Goal: Transaction & Acquisition: Obtain resource

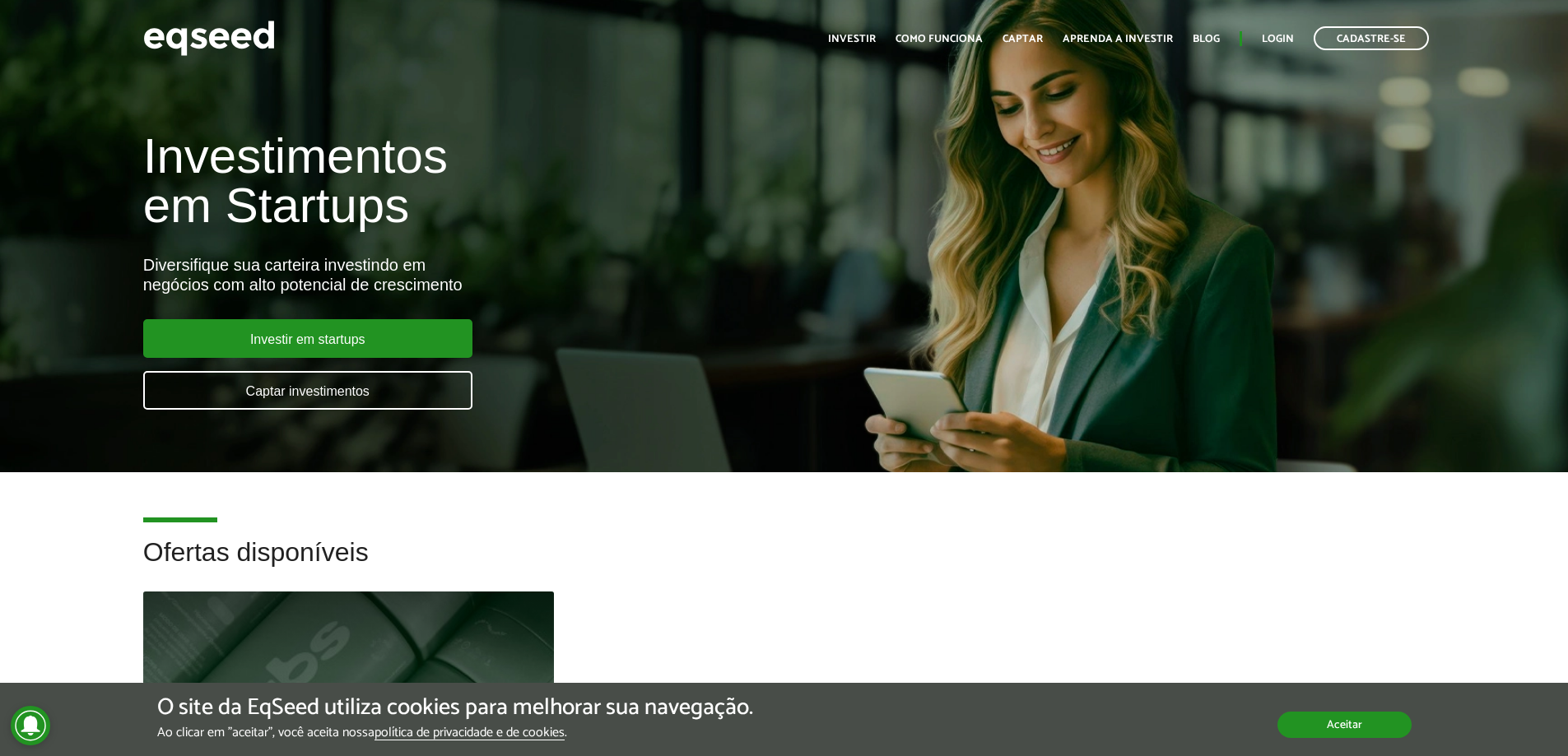
click at [1381, 733] on button "Aceitar" at bounding box center [1345, 724] width 134 height 26
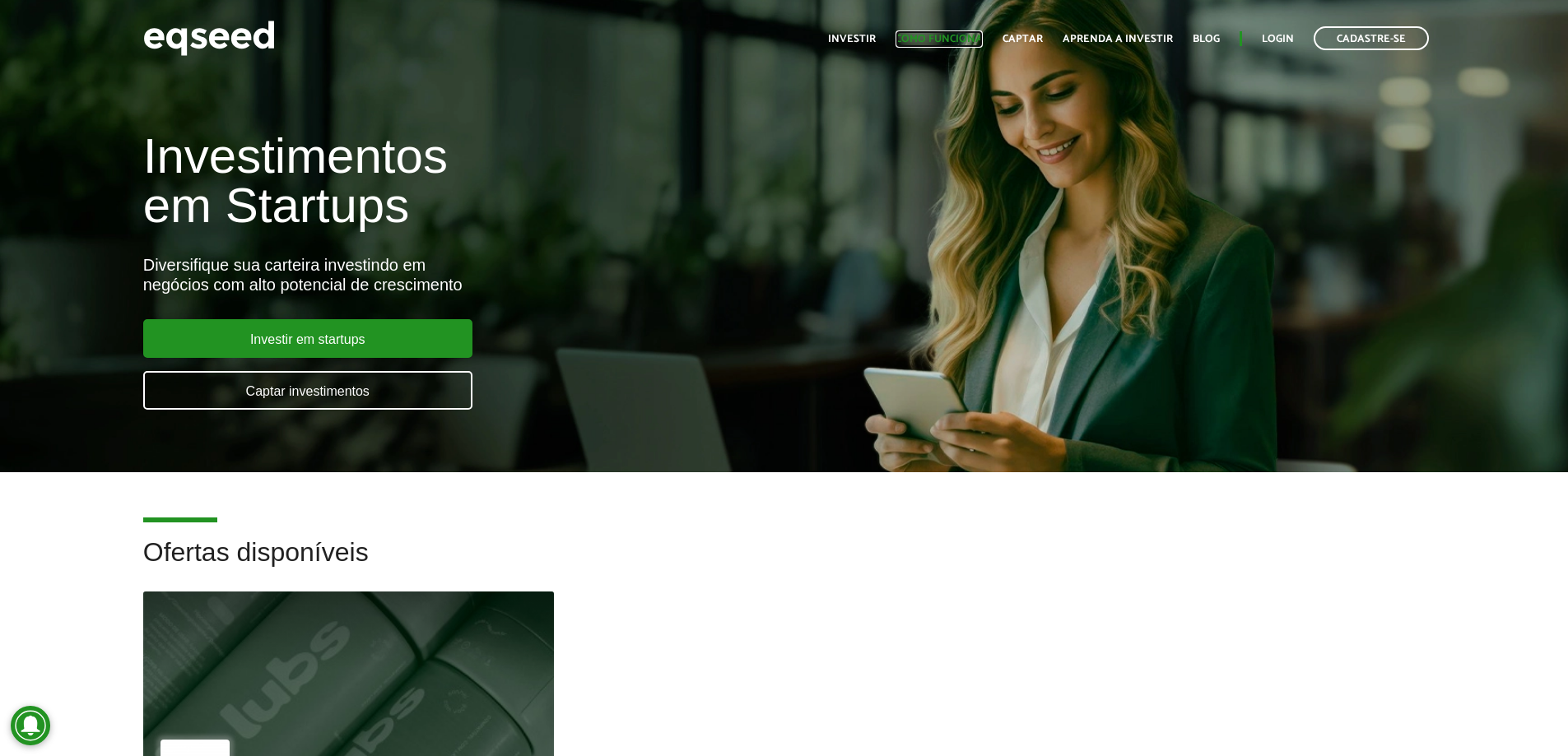
click at [964, 42] on link "Como funciona" at bounding box center [939, 38] width 88 height 10
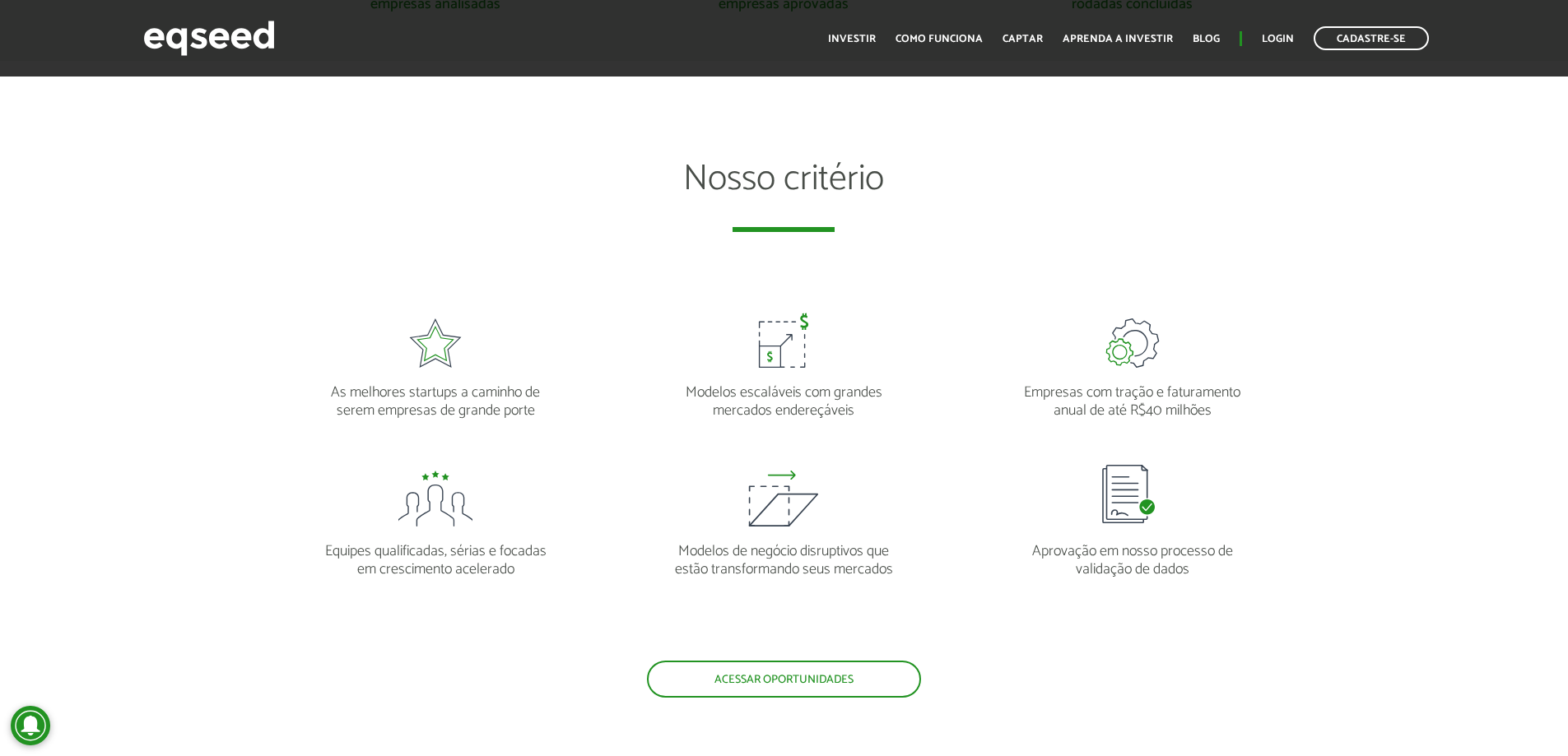
scroll to position [1398, 0]
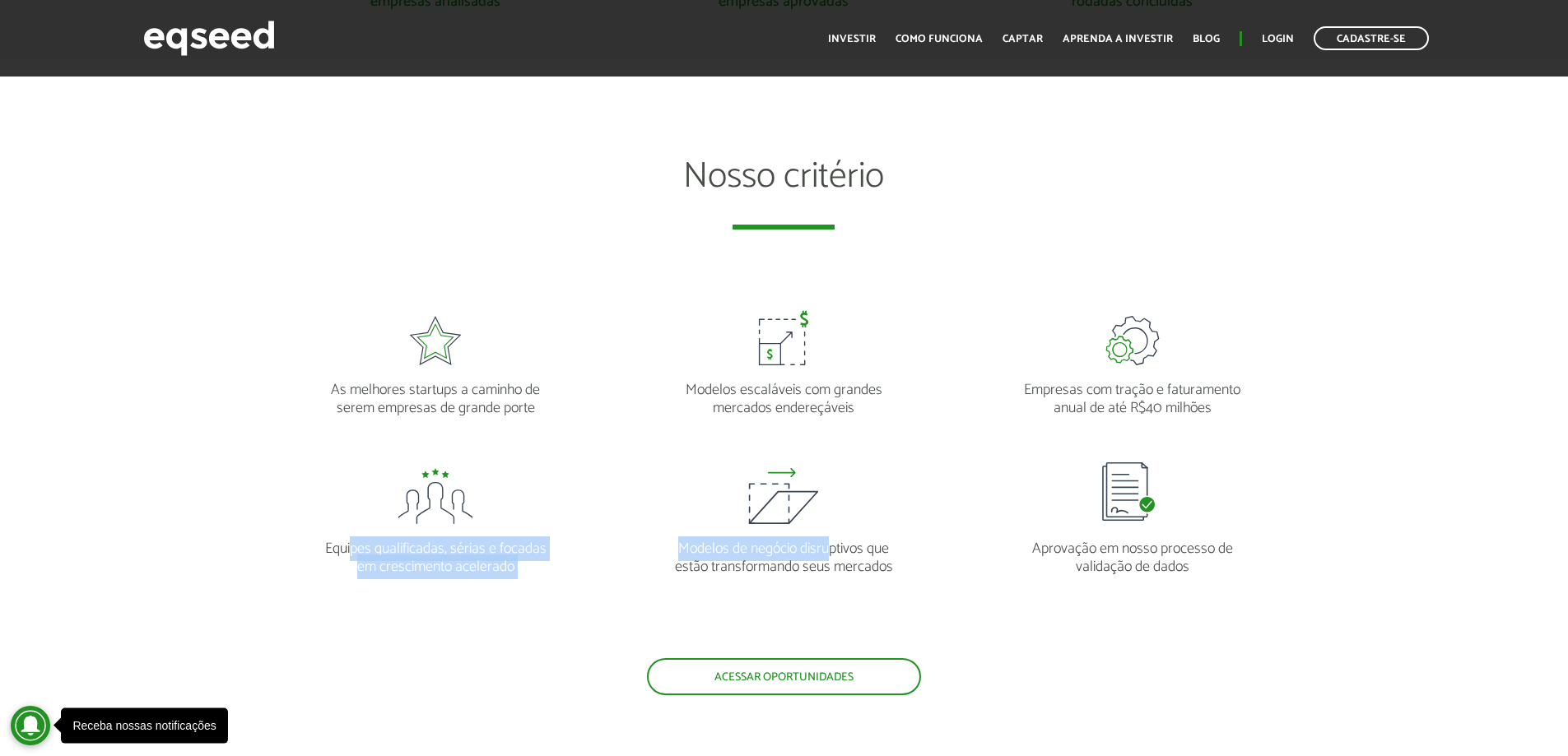
drag, startPoint x: 353, startPoint y: 545, endPoint x: 828, endPoint y: 557, distance: 475.2
click at [828, 557] on ul "As melhores startups a caminho de serem empresas de grande porte Modelos escalá…" at bounding box center [784, 474] width 1046 height 367
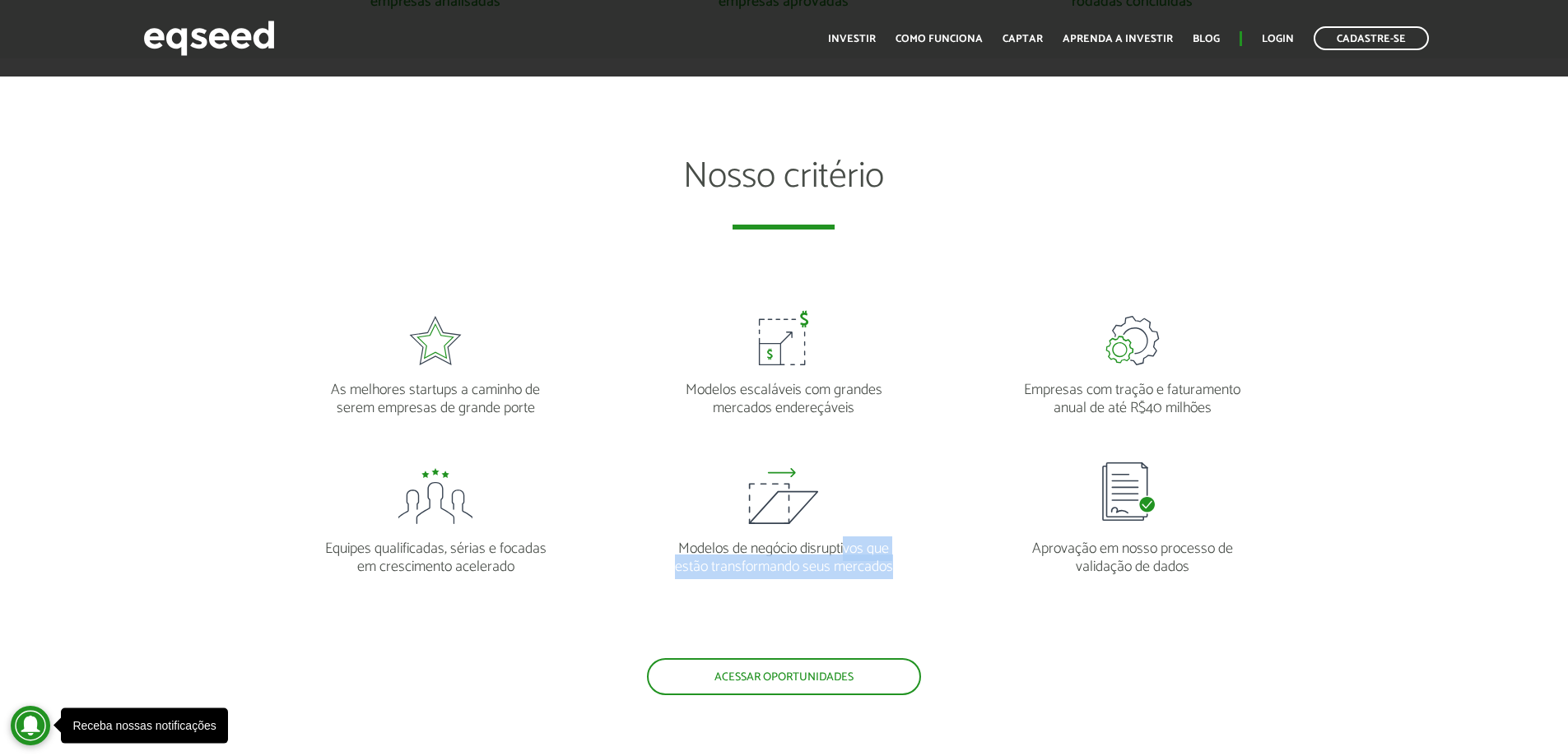
drag, startPoint x: 847, startPoint y: 557, endPoint x: 985, endPoint y: 578, distance: 139.6
click at [922, 574] on div "Modelos de negócio disruptivos que estão transformando seus mercados" at bounding box center [784, 513] width 324 height 126
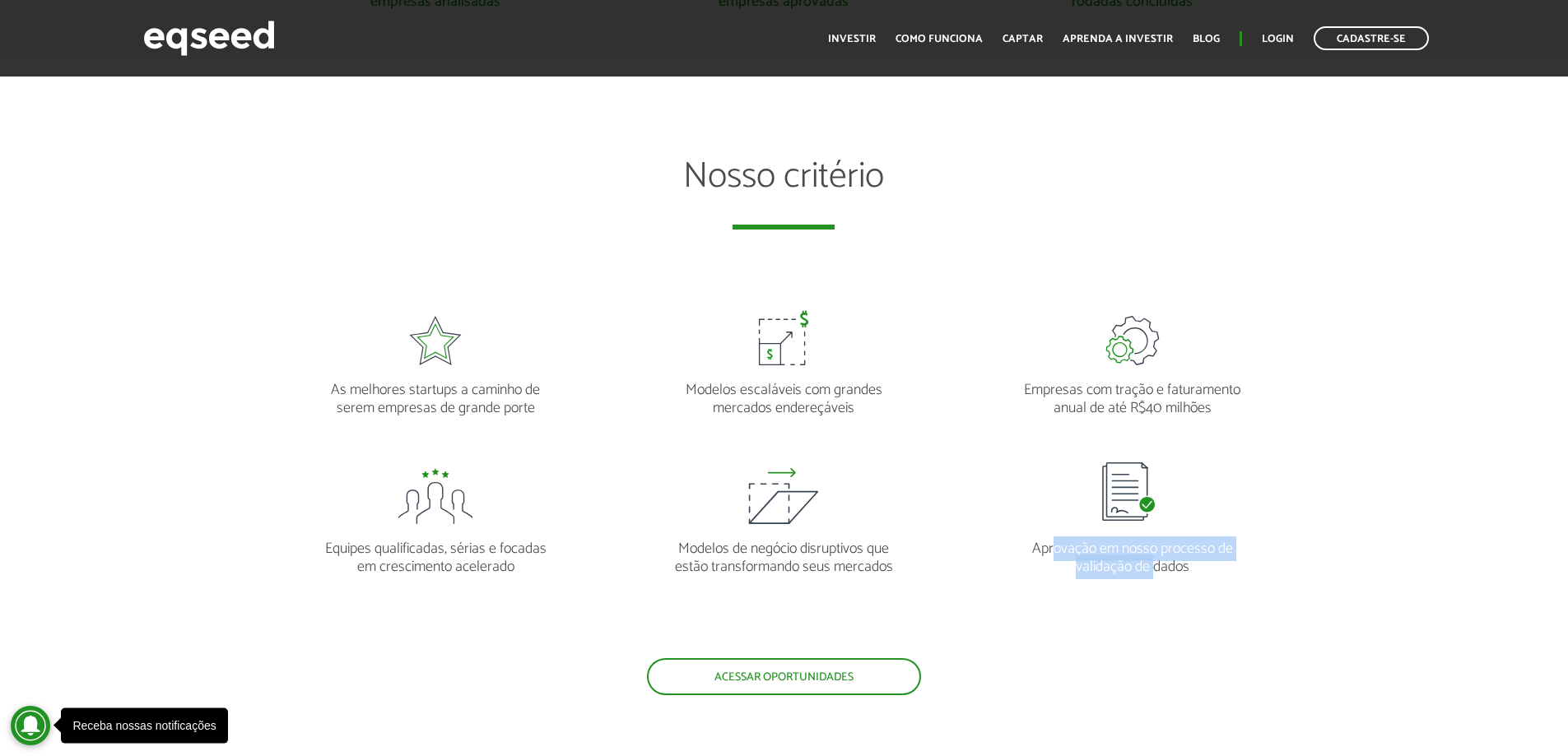
drag, startPoint x: 1055, startPoint y: 547, endPoint x: 1157, endPoint y: 570, distance: 104.6
click at [1157, 570] on p "Aprovação em nosso processo de validação de dados" at bounding box center [1132, 550] width 227 height 52
click at [1145, 584] on ul "As melhores startups a caminho de serem empresas de grande porte Modelos escalá…" at bounding box center [784, 474] width 1046 height 367
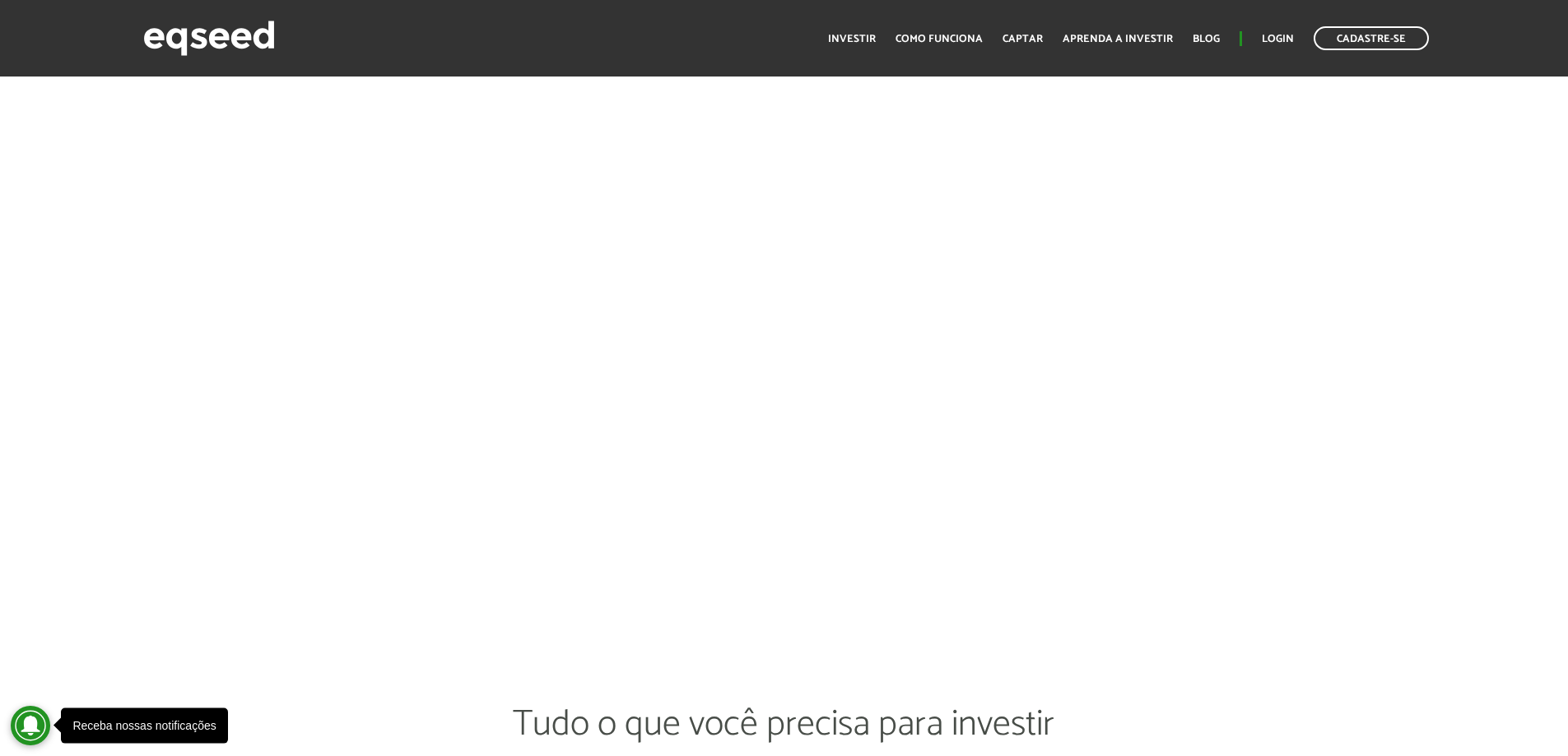
scroll to position [2880, 0]
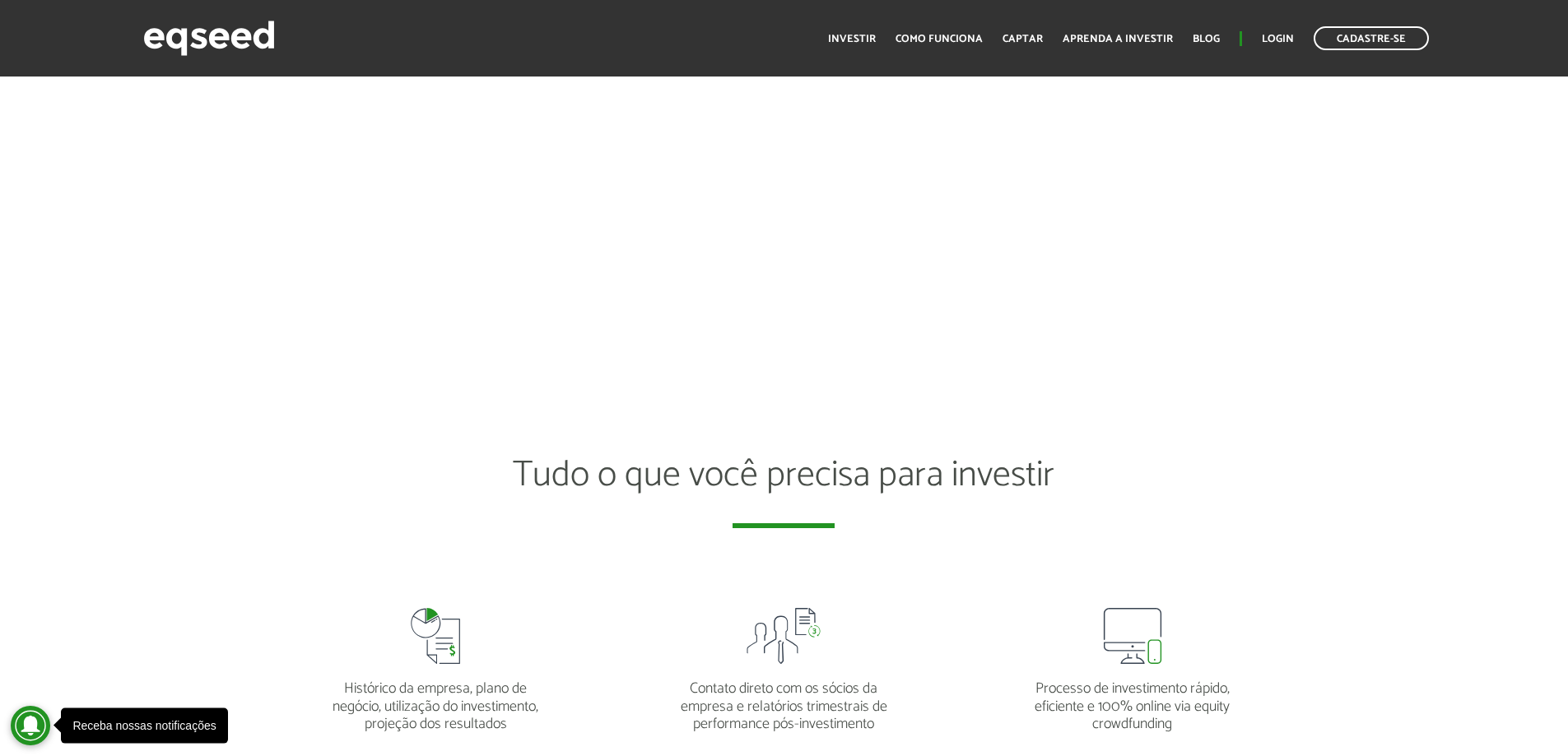
drag, startPoint x: 676, startPoint y: 289, endPoint x: 561, endPoint y: 381, distance: 147.3
click at [561, 381] on article "Tudo o que você precisa para investir Histórico da empresa, plano de negócio, u…" at bounding box center [784, 654] width 1568 height 595
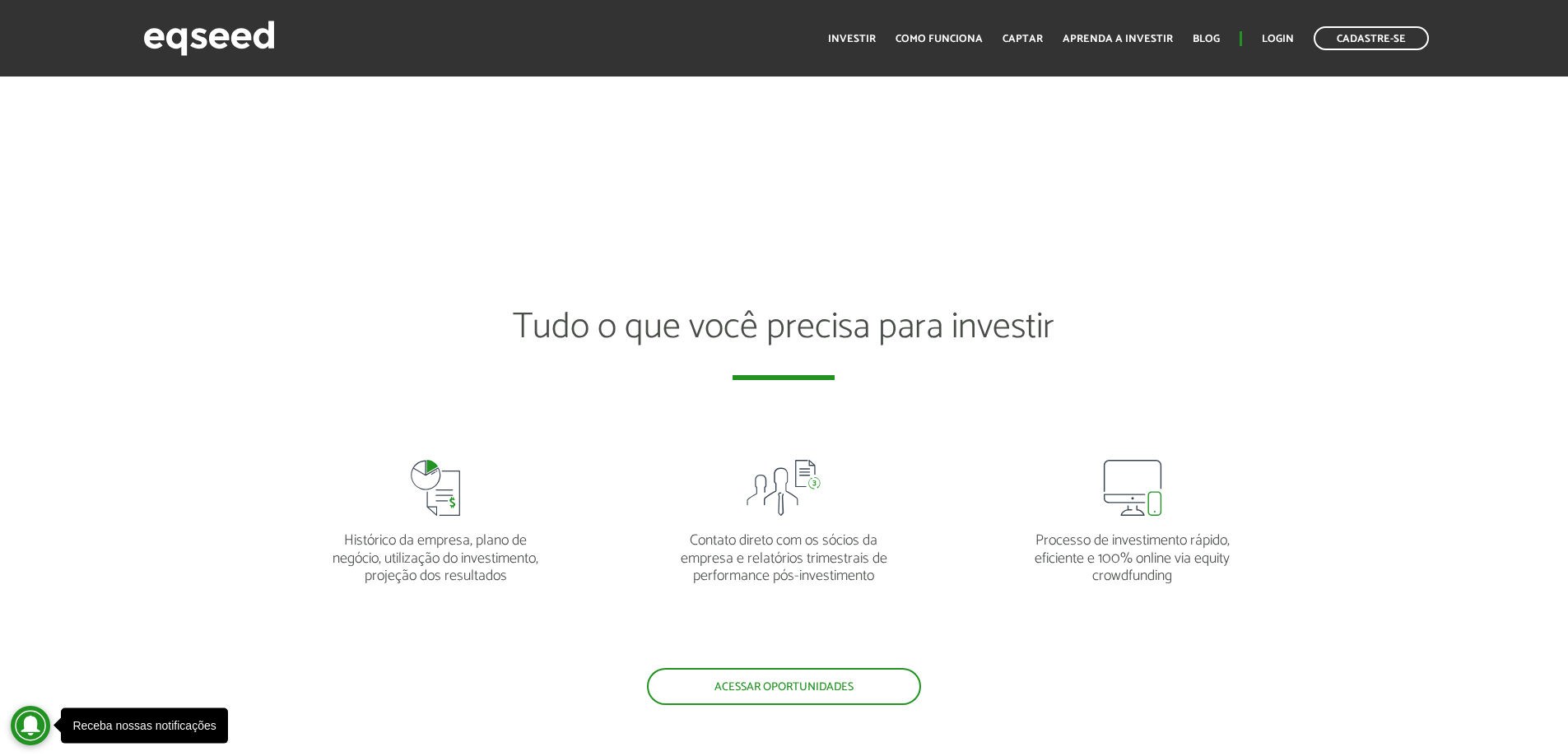
scroll to position [3498, 0]
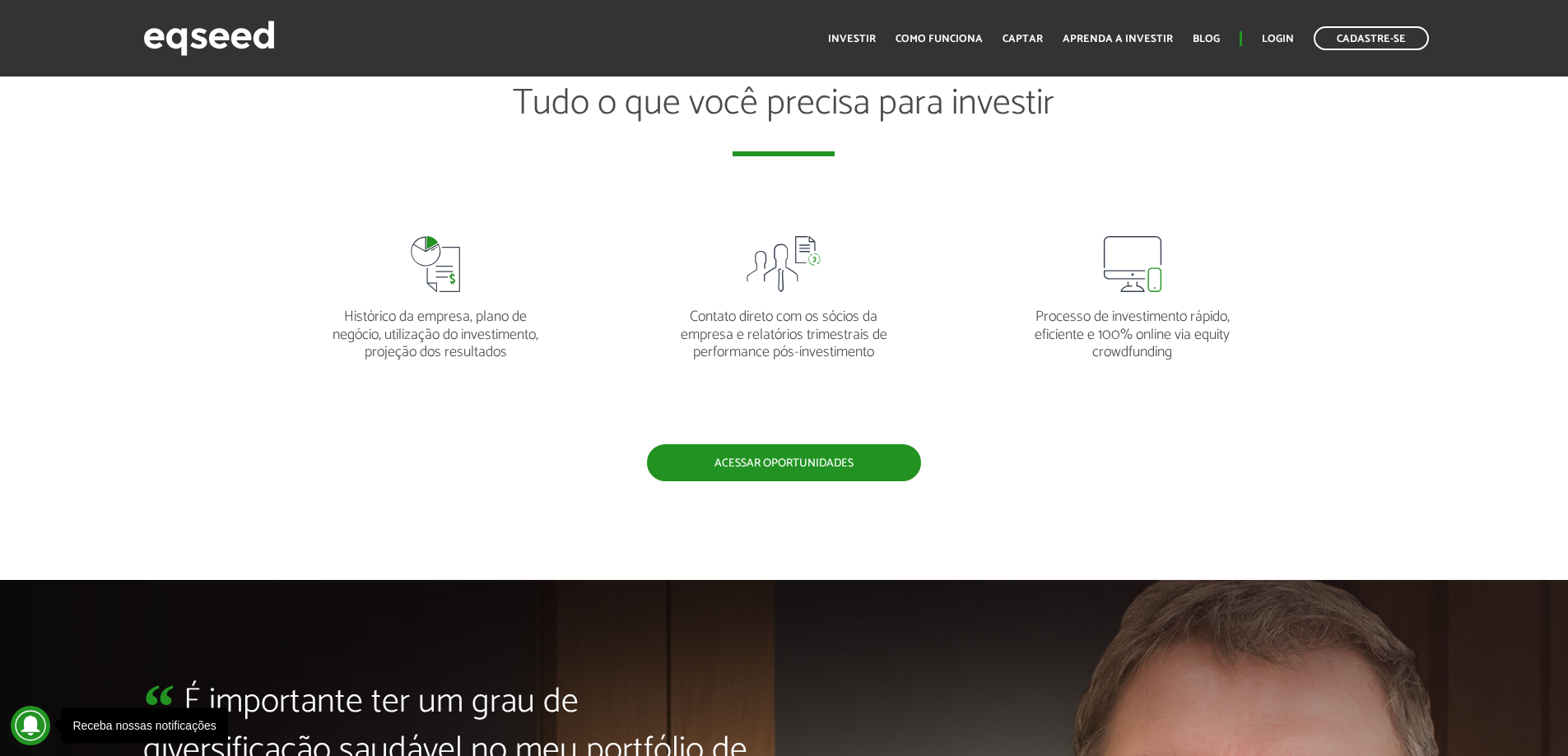
click at [820, 454] on link "Acessar oportunidades" at bounding box center [784, 463] width 274 height 37
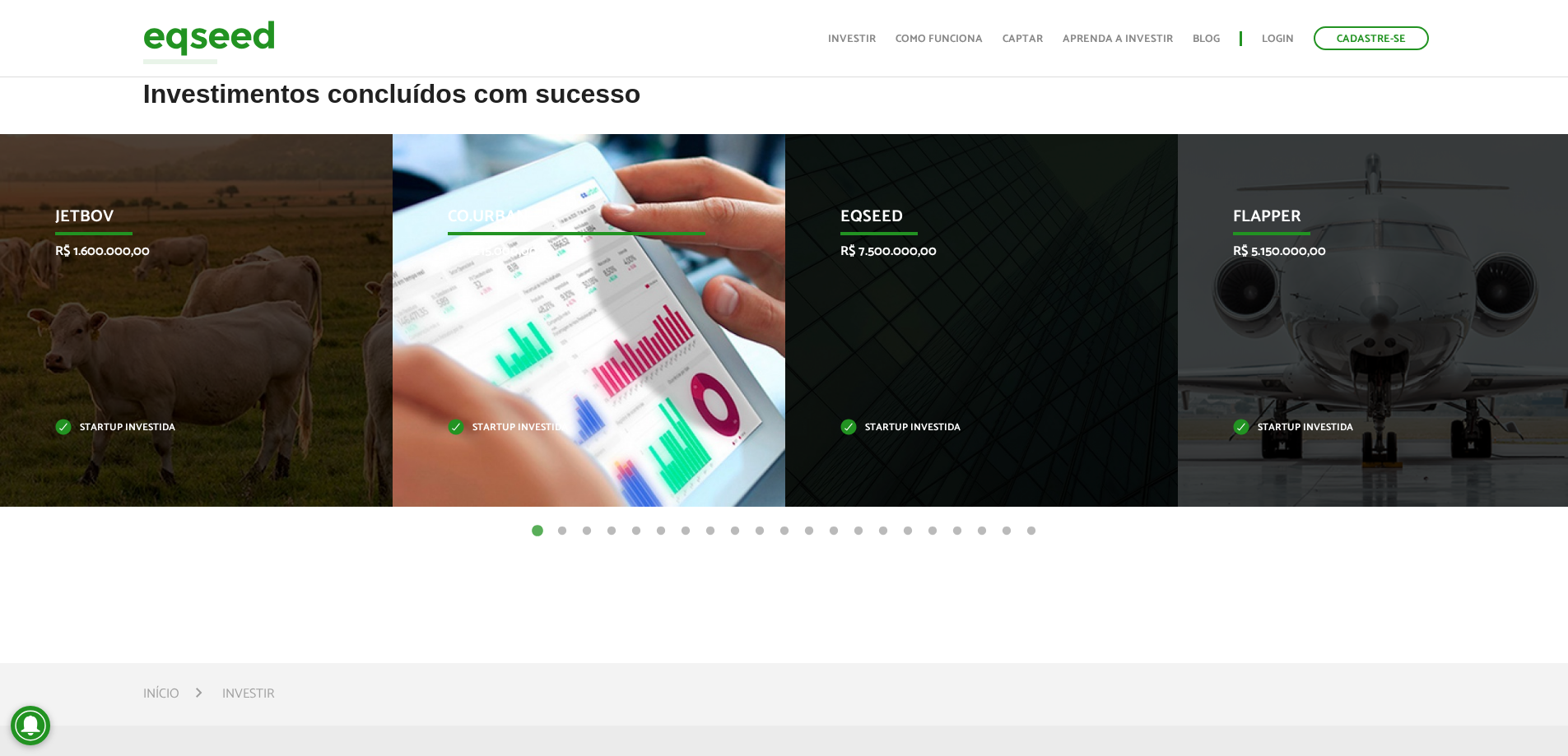
scroll to position [658, 0]
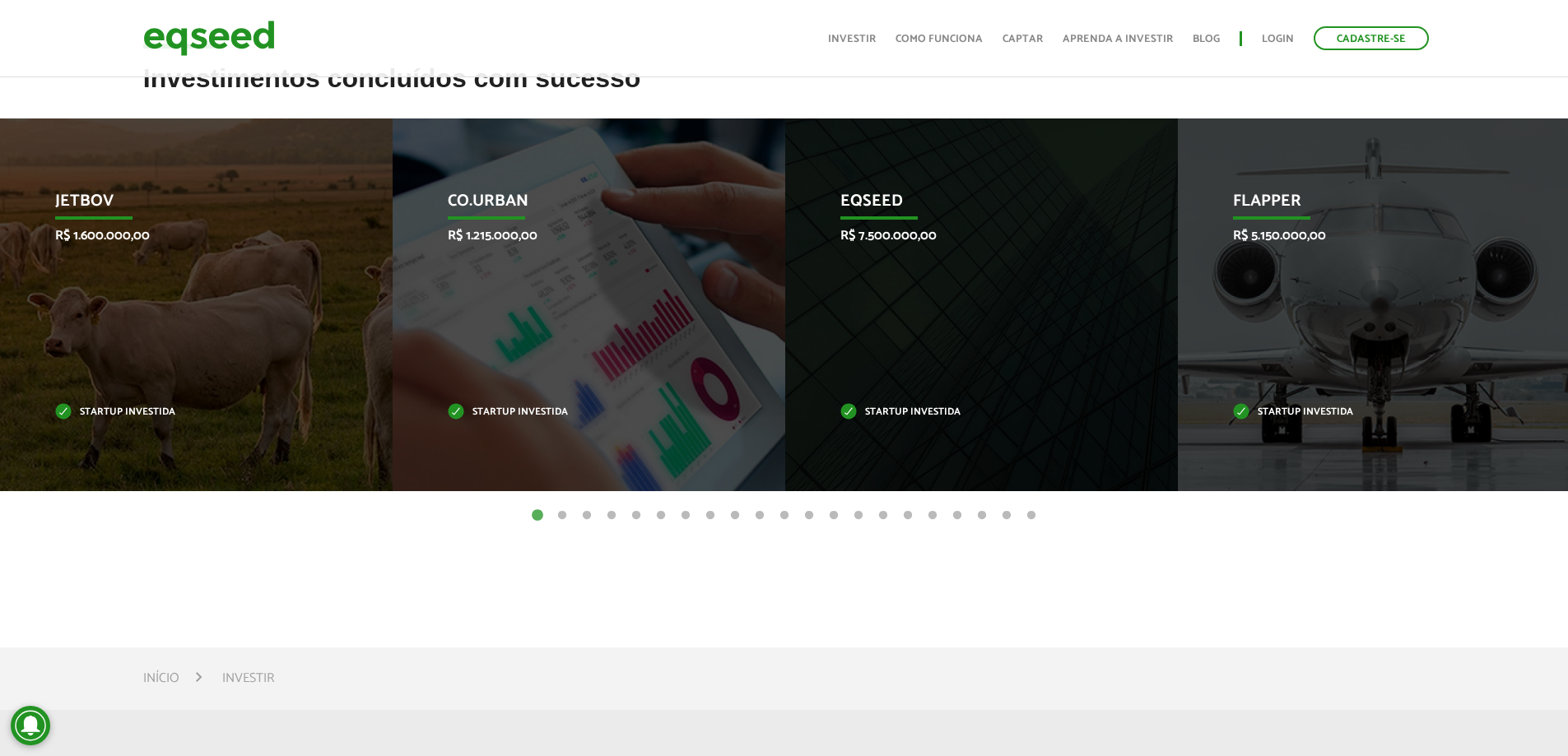
click at [562, 514] on button "2" at bounding box center [562, 516] width 17 height 17
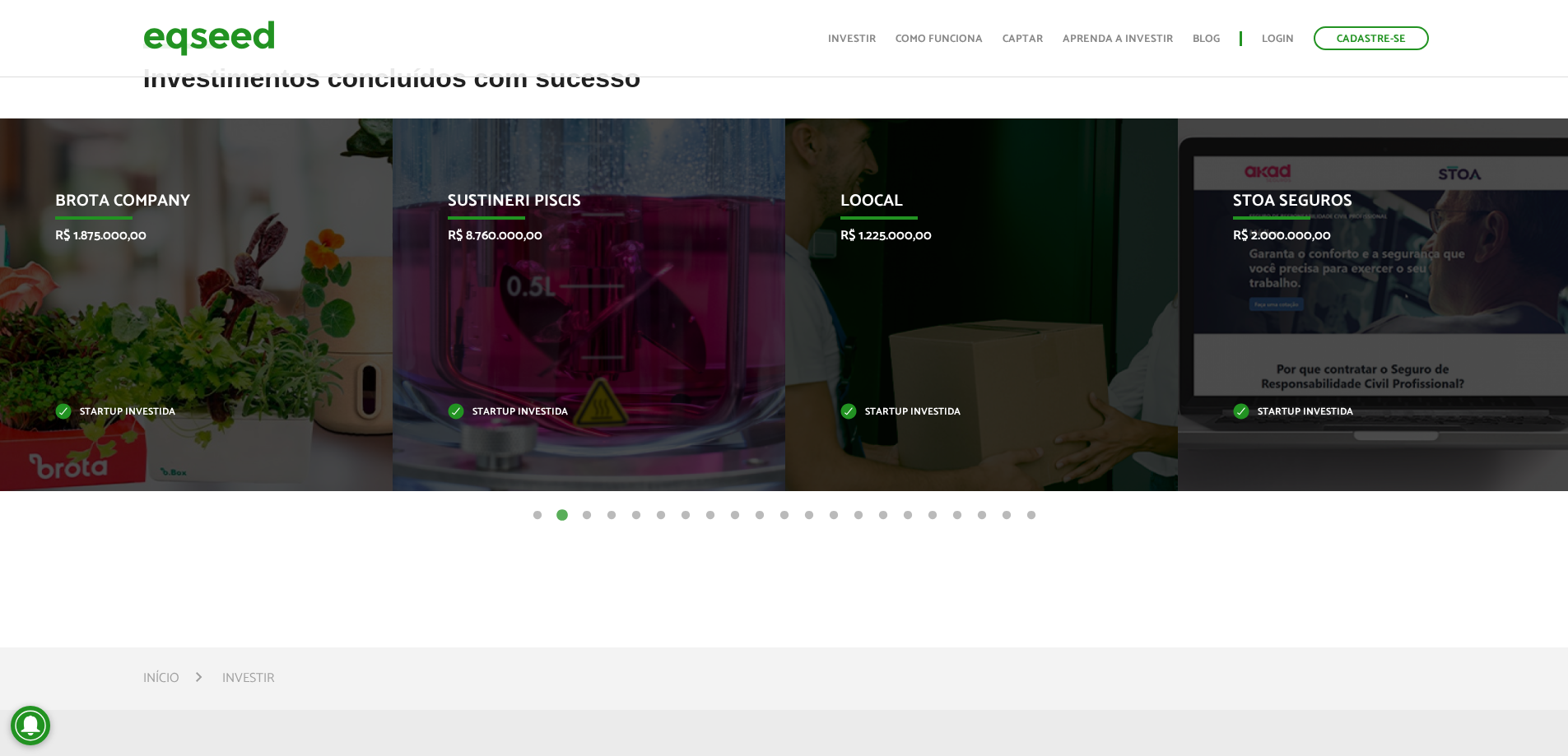
click at [585, 516] on button "3" at bounding box center [587, 516] width 17 height 17
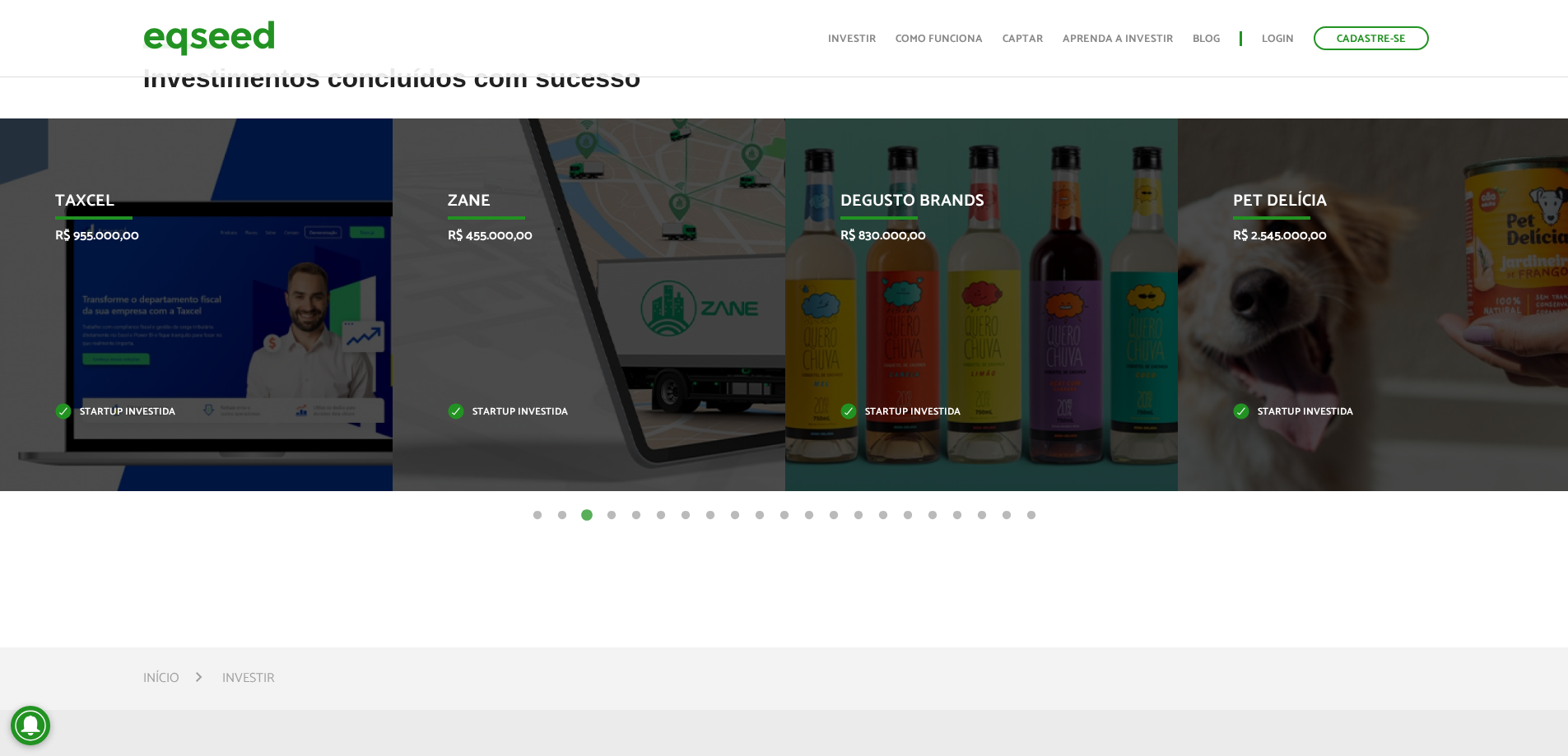
click at [611, 515] on button "4" at bounding box center [612, 516] width 17 height 17
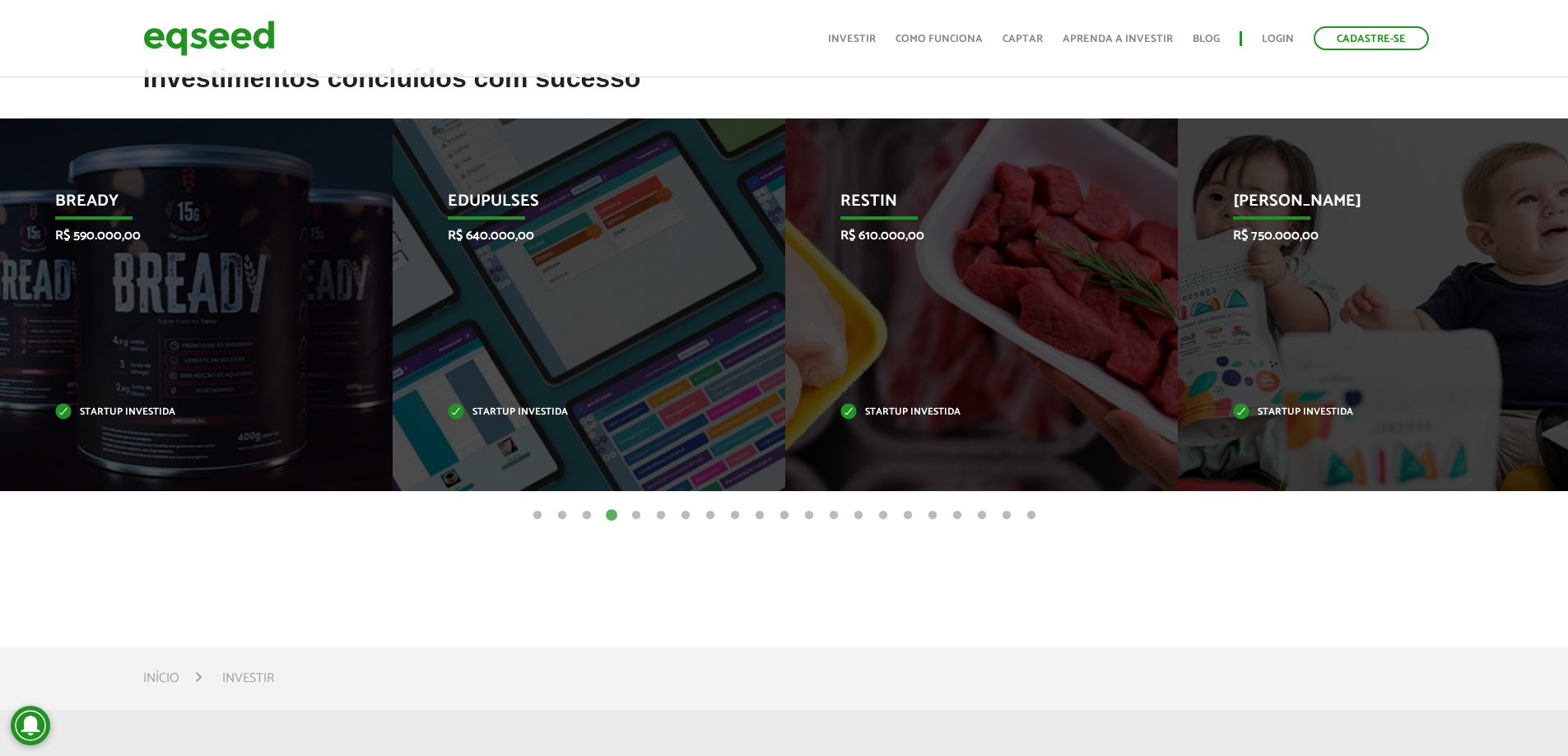
click at [632, 515] on button "5" at bounding box center [636, 516] width 17 height 17
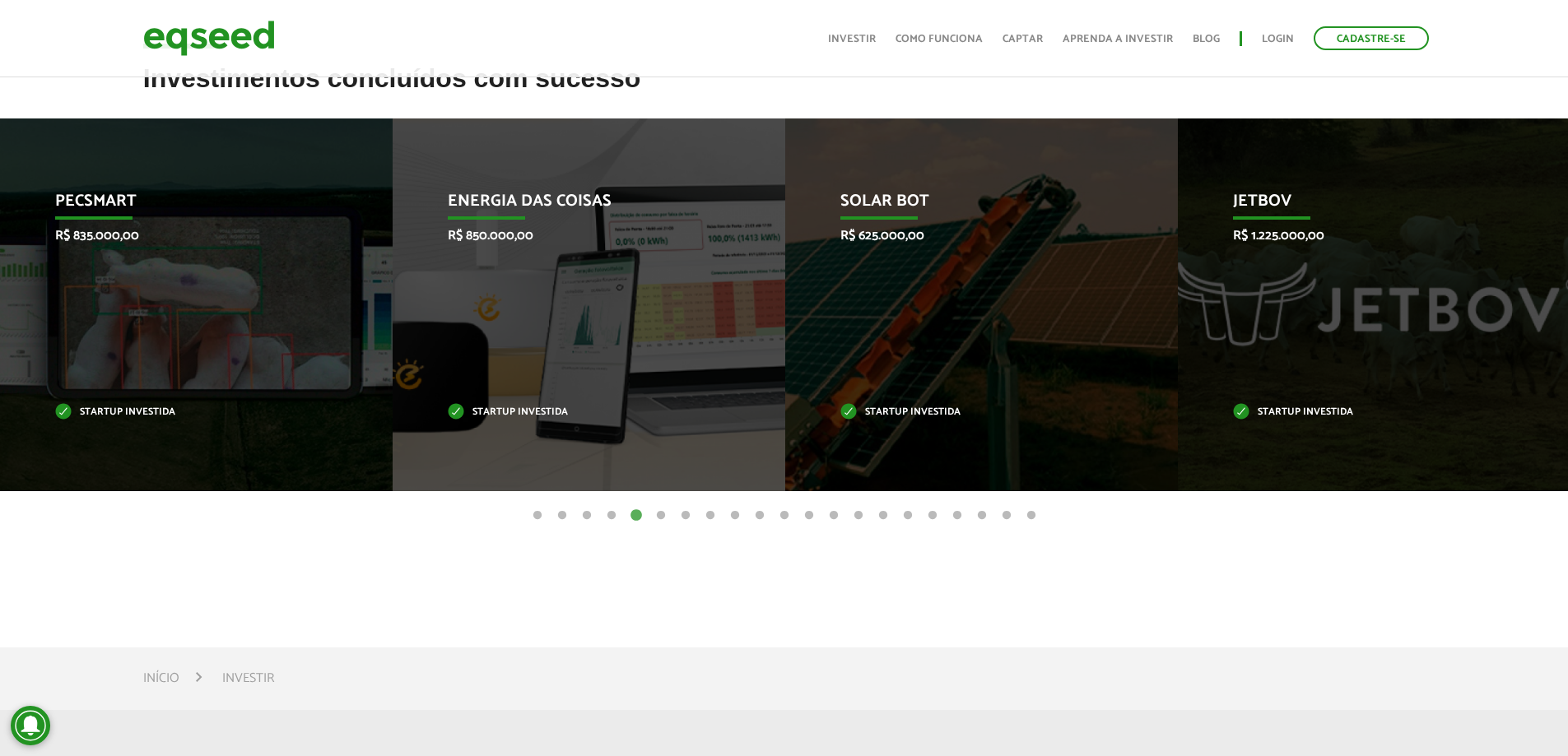
click at [658, 516] on button "6" at bounding box center [661, 516] width 17 height 17
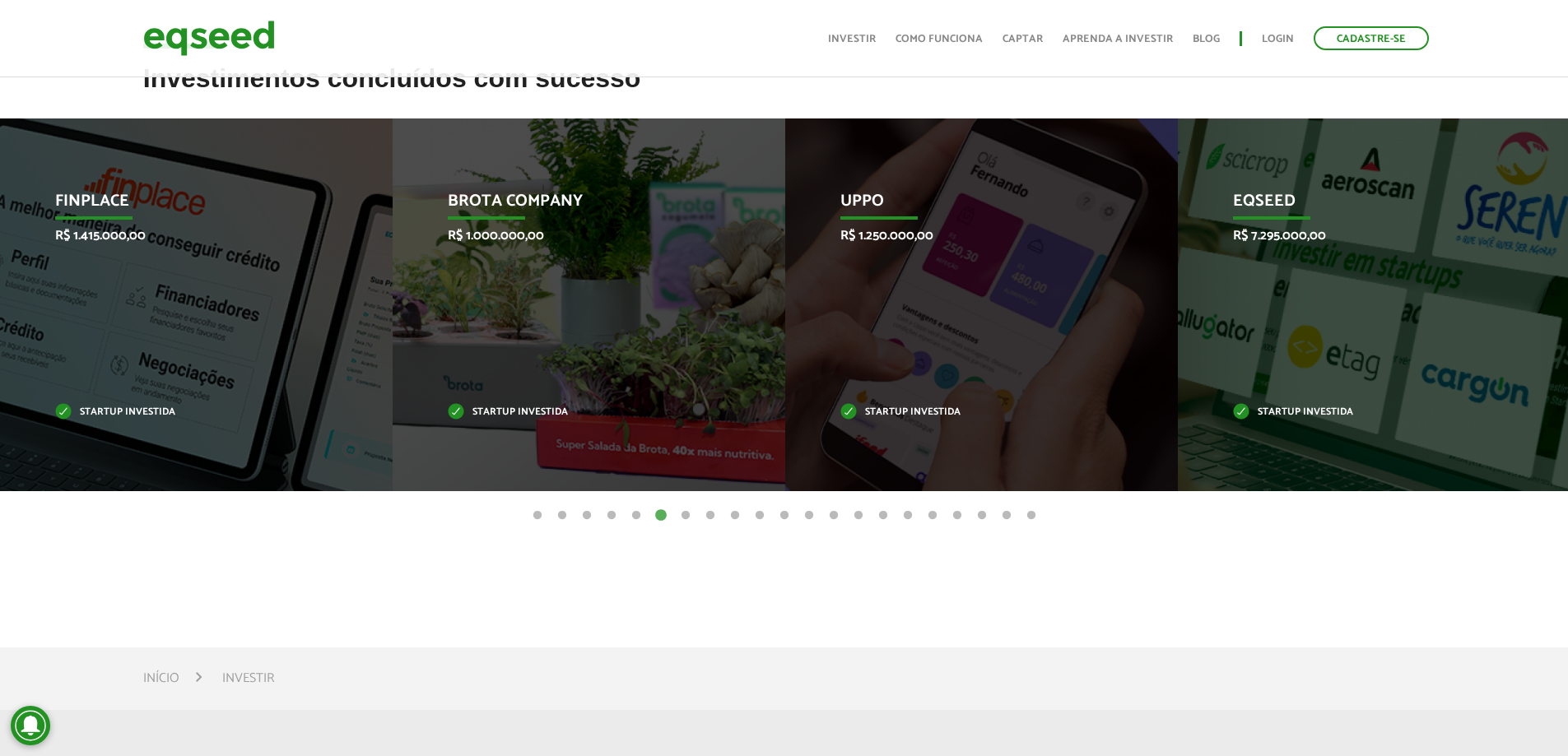
click at [686, 513] on button "7" at bounding box center [686, 516] width 17 height 17
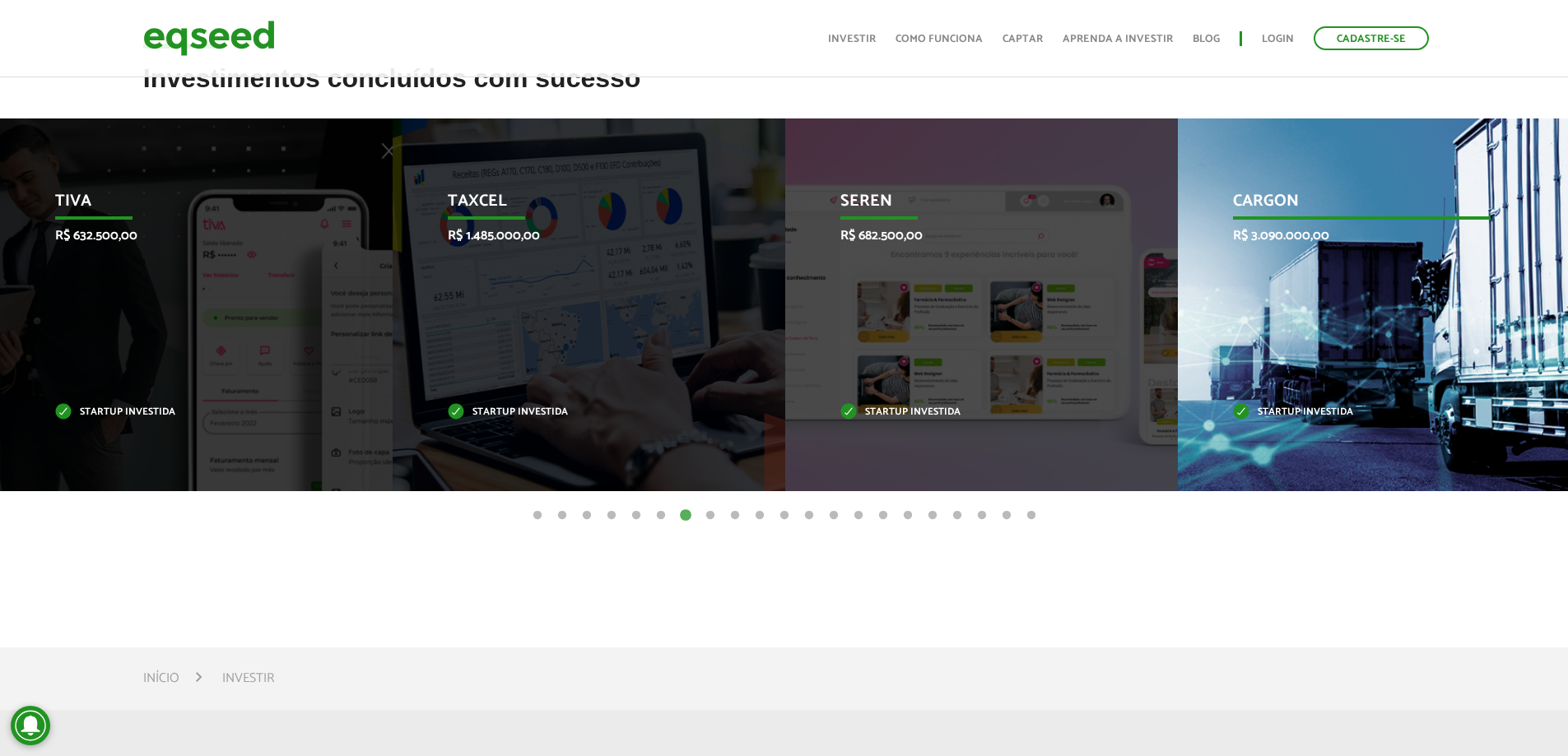
click at [1373, 374] on div "CargOn R$ 3.090.000,00 Startup investida" at bounding box center [1362, 305] width 368 height 373
click at [1325, 417] on p "Startup investida" at bounding box center [1362, 413] width 257 height 9
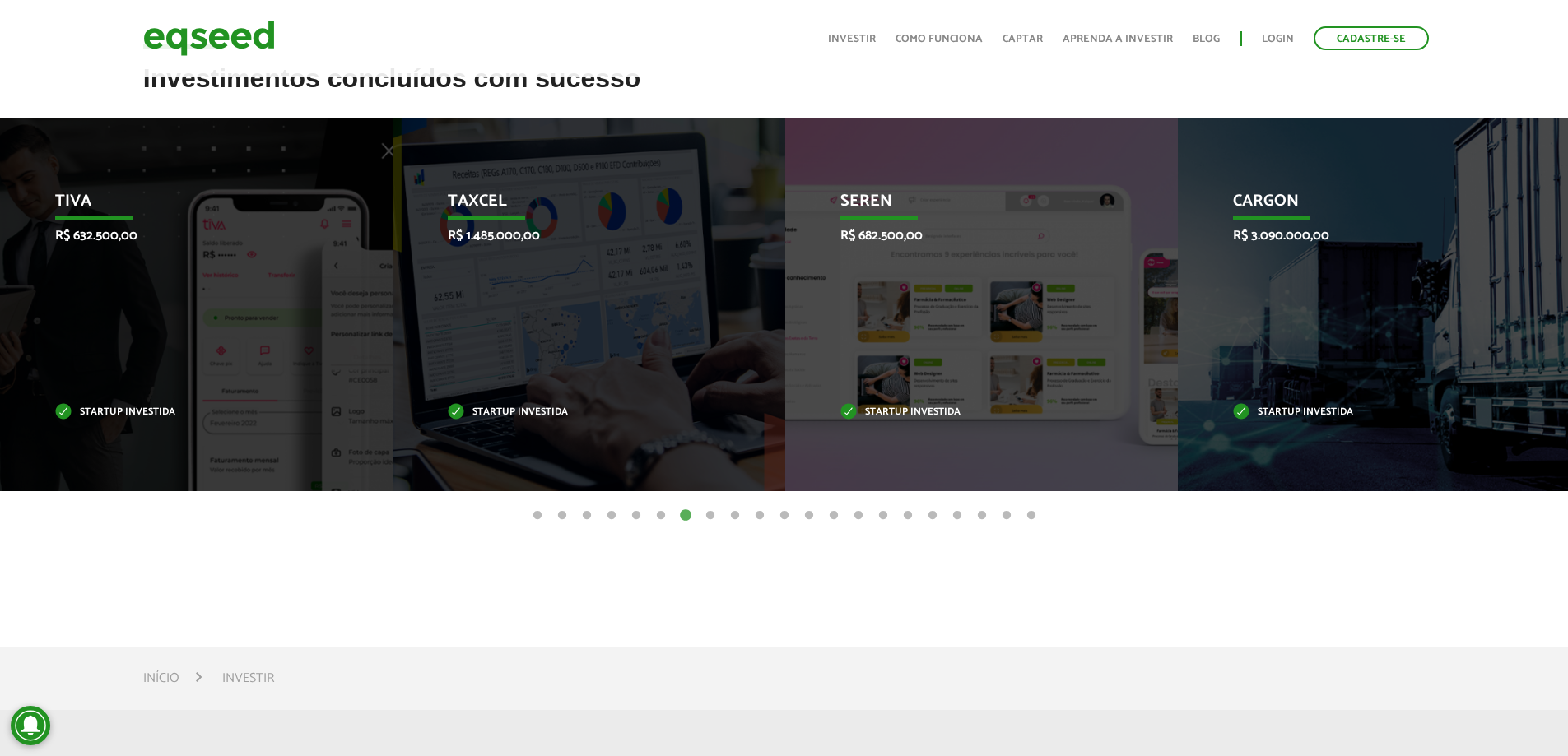
click at [713, 515] on button "8" at bounding box center [711, 516] width 17 height 17
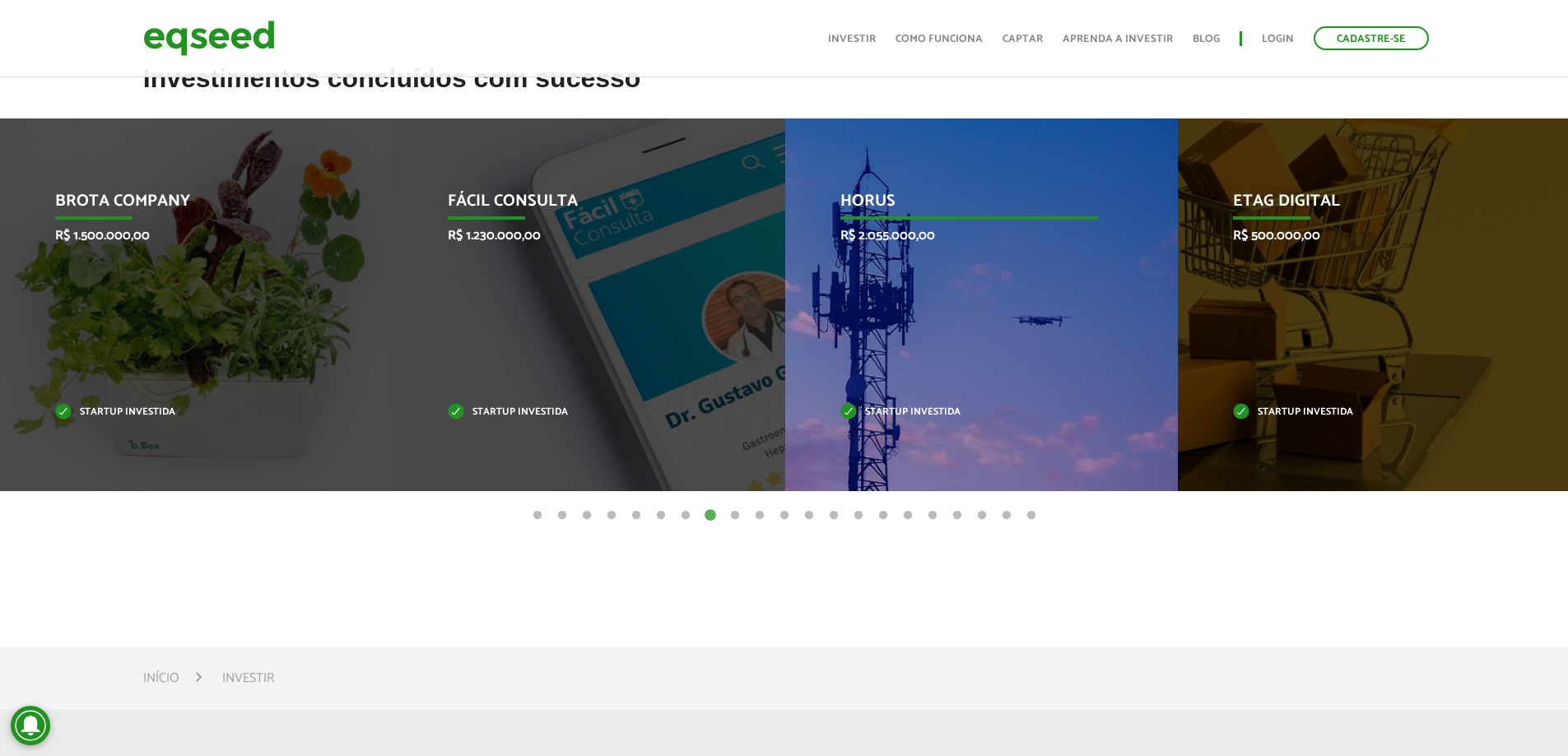
click at [942, 367] on div "HORUS R$ 2.055.000,00 Startup investida" at bounding box center [969, 305] width 368 height 373
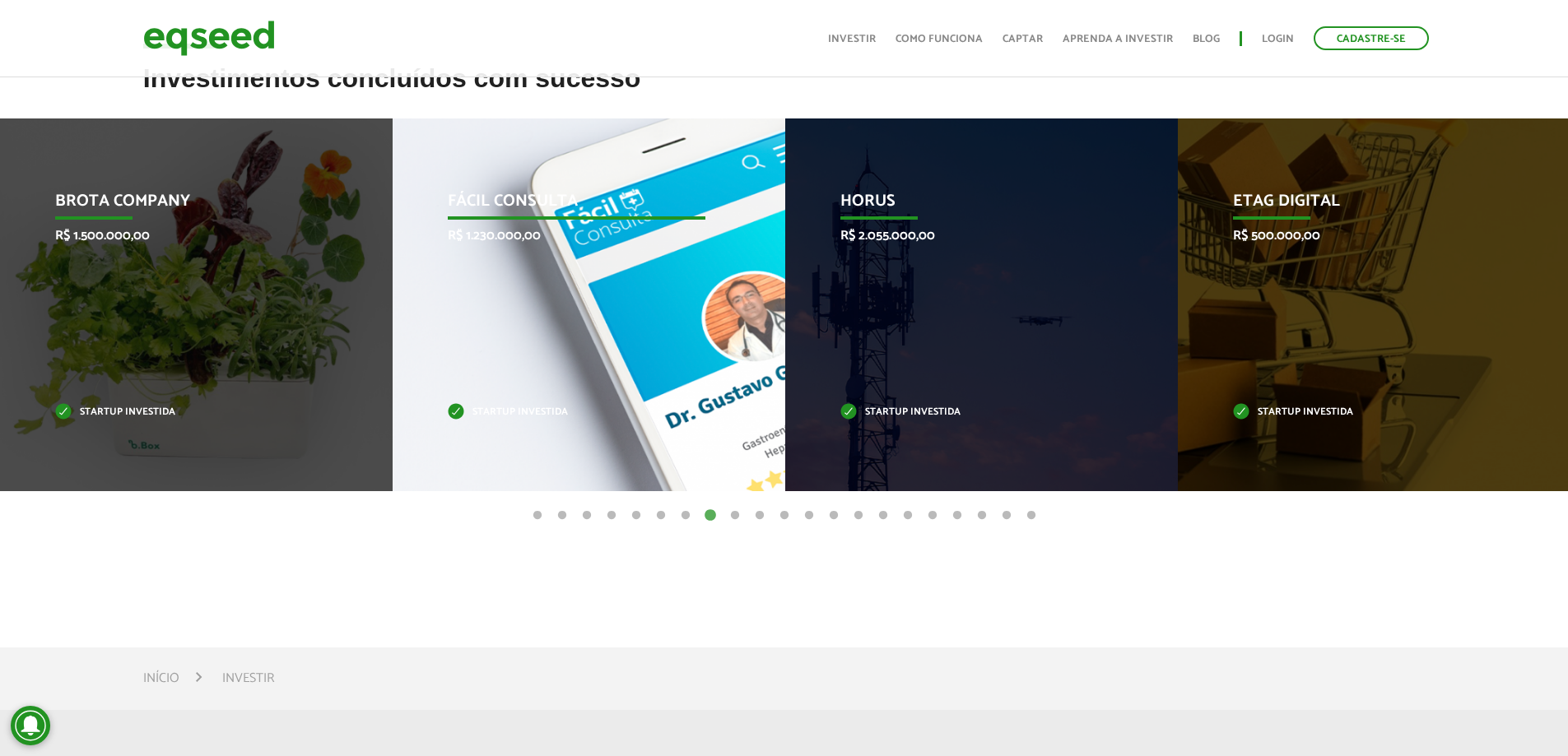
click at [742, 381] on div "Fácil Consulta R$ 1.230.000,00 Startup investida" at bounding box center [576, 305] width 368 height 373
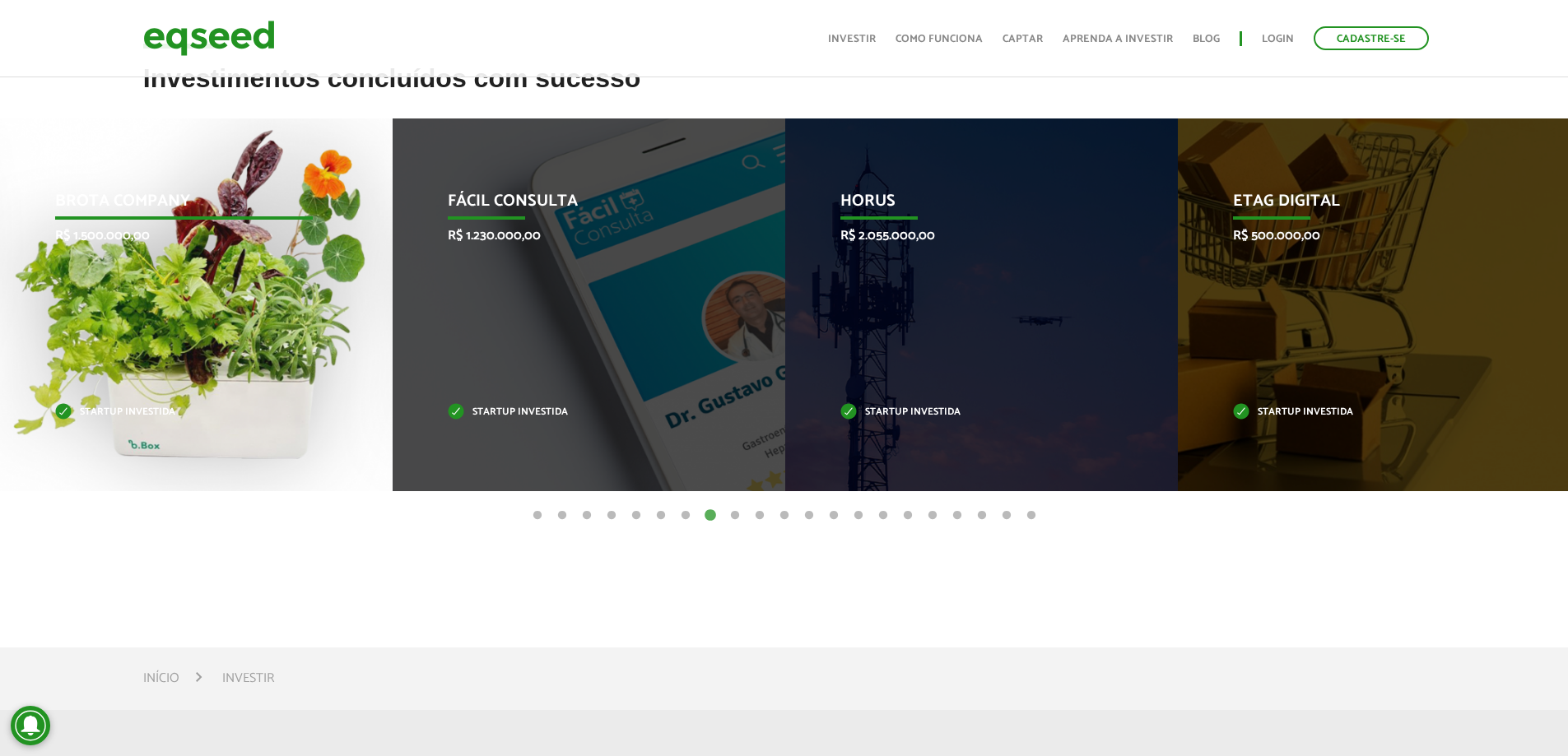
click at [183, 339] on div "Brota Company R$ 1.500.000,00 Startup investida" at bounding box center [184, 305] width 368 height 373
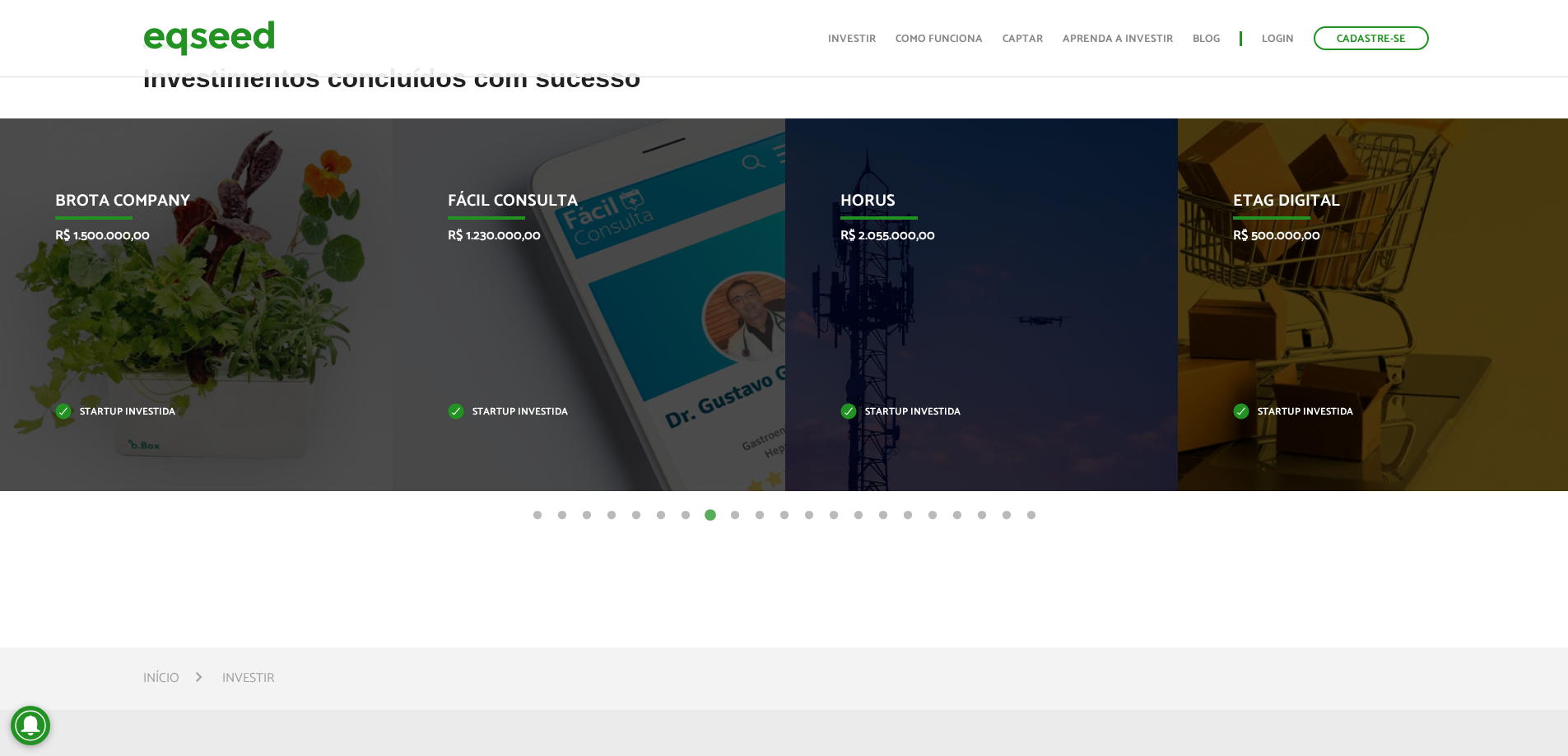
click at [737, 512] on button "9" at bounding box center [735, 516] width 17 height 17
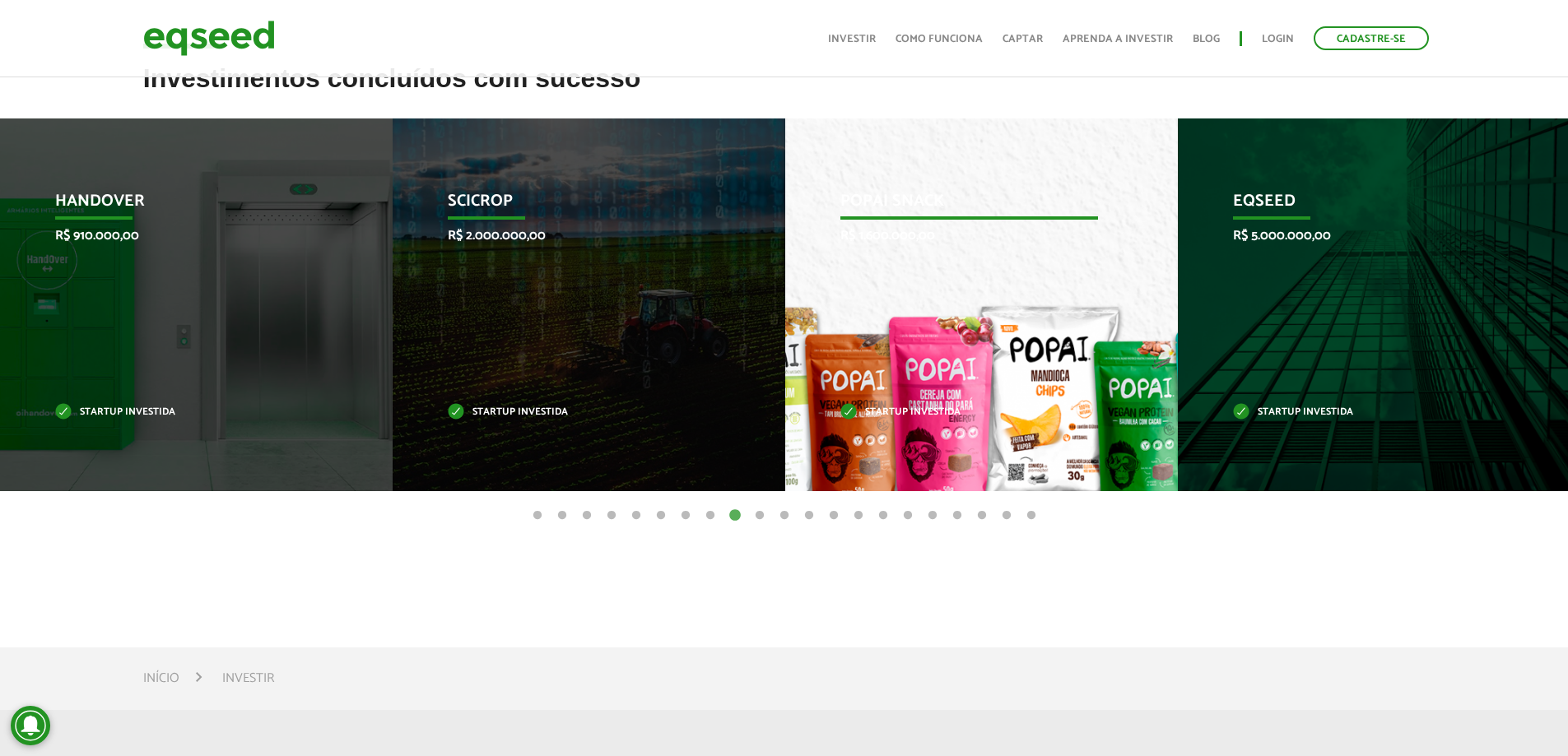
click at [992, 374] on div "Popai Snack R$ 1.600.000,00 Startup investida" at bounding box center [969, 305] width 368 height 373
drag, startPoint x: 959, startPoint y: 325, endPoint x: 911, endPoint y: 405, distance: 93.3
click at [958, 326] on div "Popai Snack R$ 1.600.000,00 Startup investida" at bounding box center [969, 305] width 368 height 373
drag, startPoint x: 908, startPoint y: 408, endPoint x: 884, endPoint y: 439, distance: 39.2
click at [908, 409] on p "Startup investida" at bounding box center [969, 413] width 257 height 9
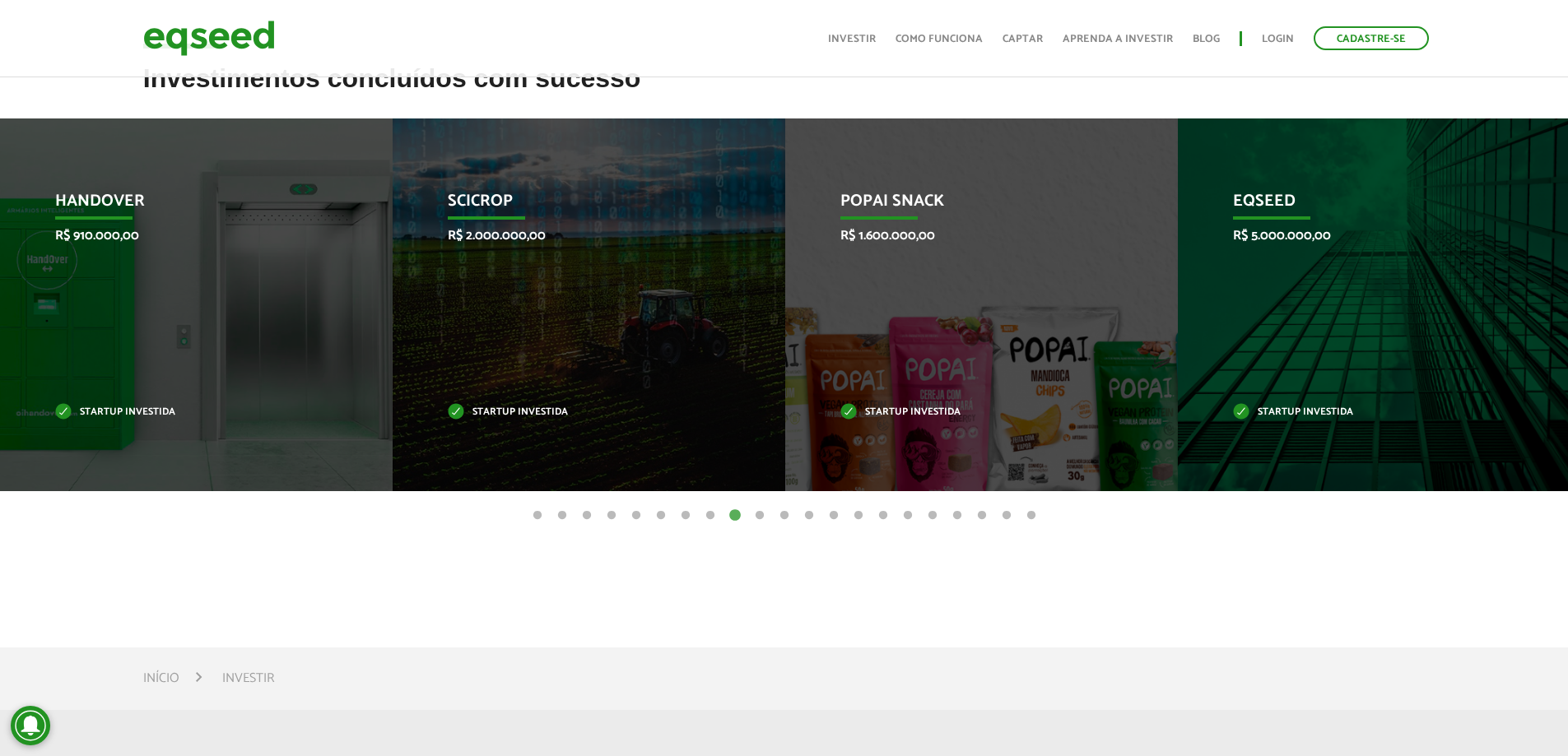
click at [757, 514] on button "10" at bounding box center [760, 516] width 17 height 17
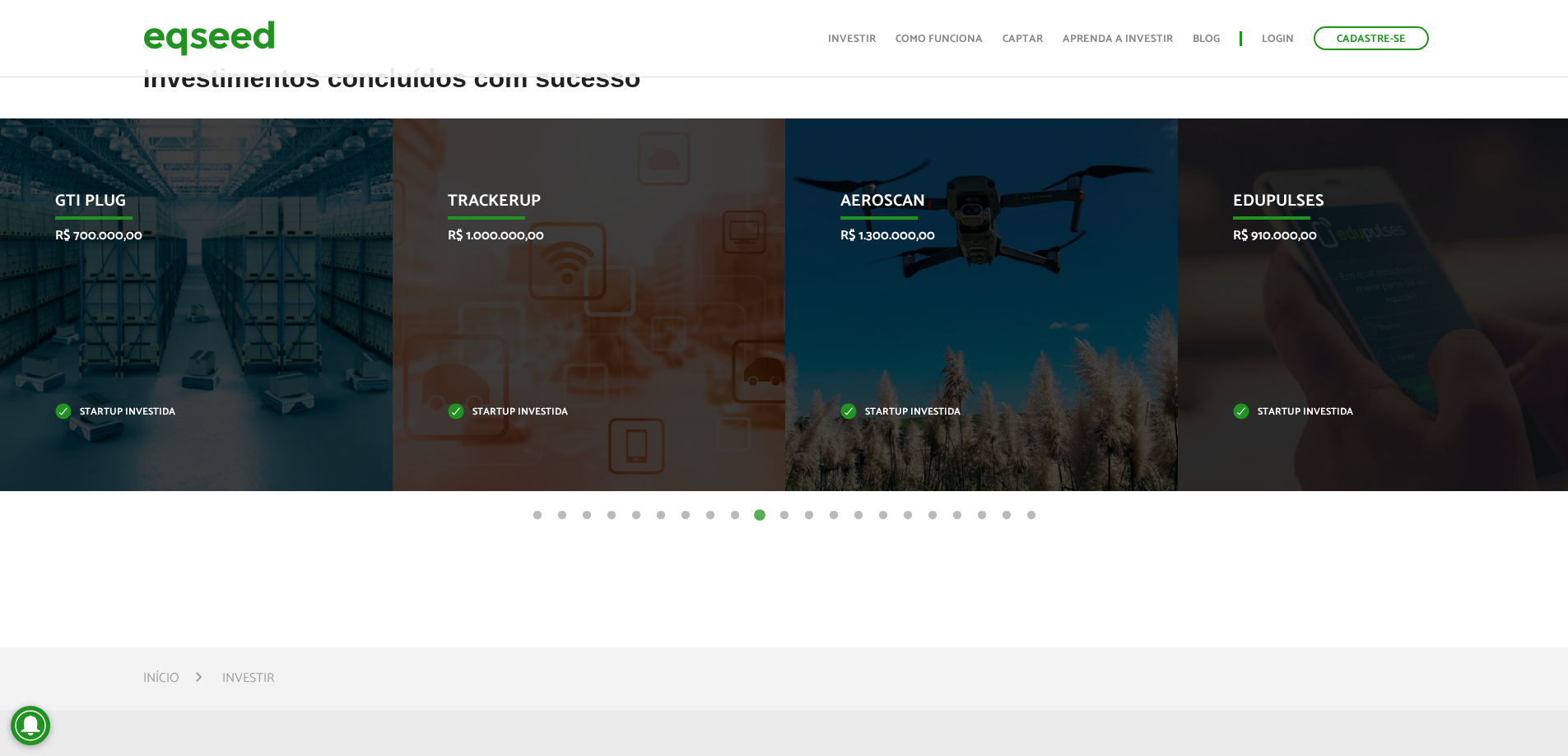
click at [784, 517] on button "11" at bounding box center [784, 516] width 17 height 17
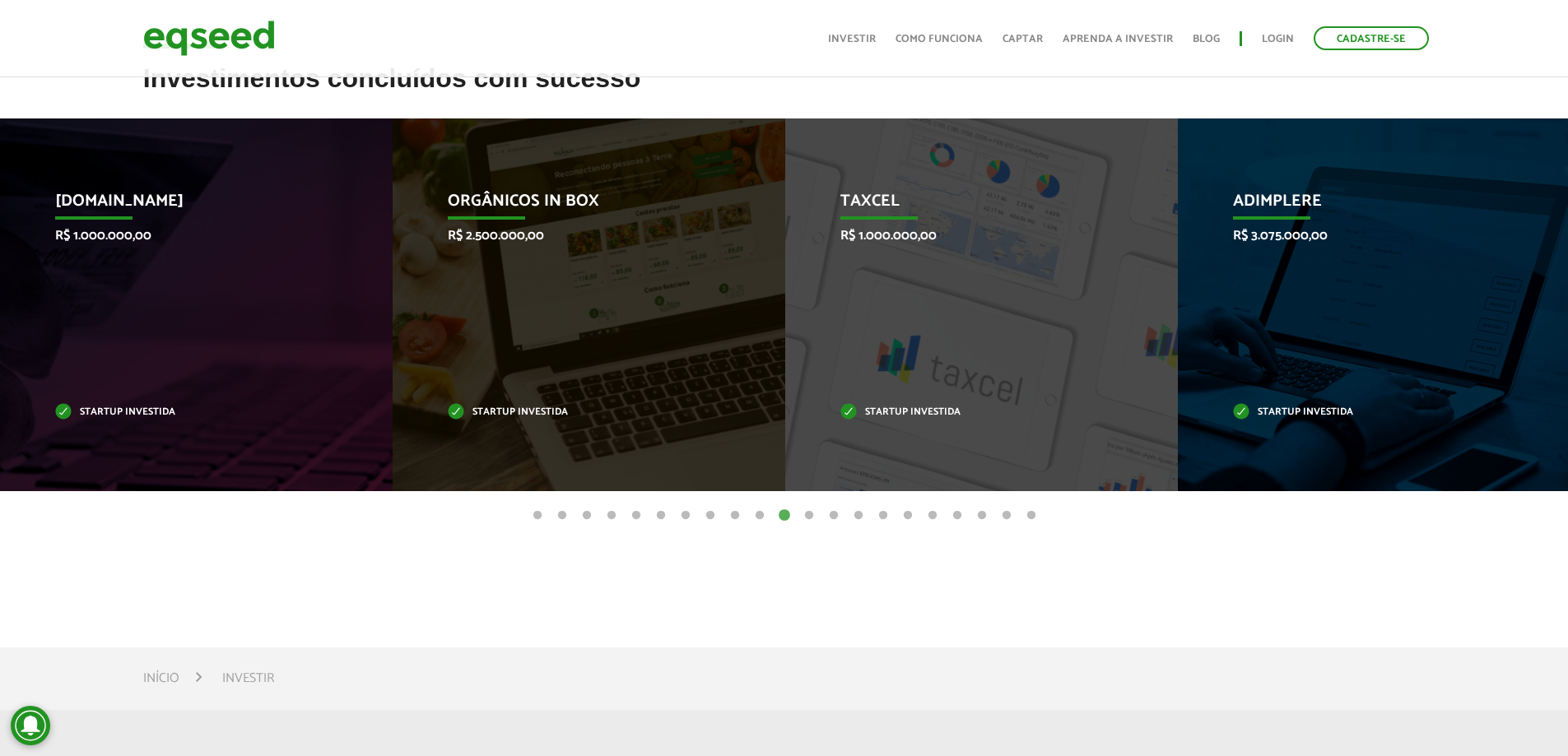
click at [810, 516] on button "12" at bounding box center [810, 516] width 17 height 17
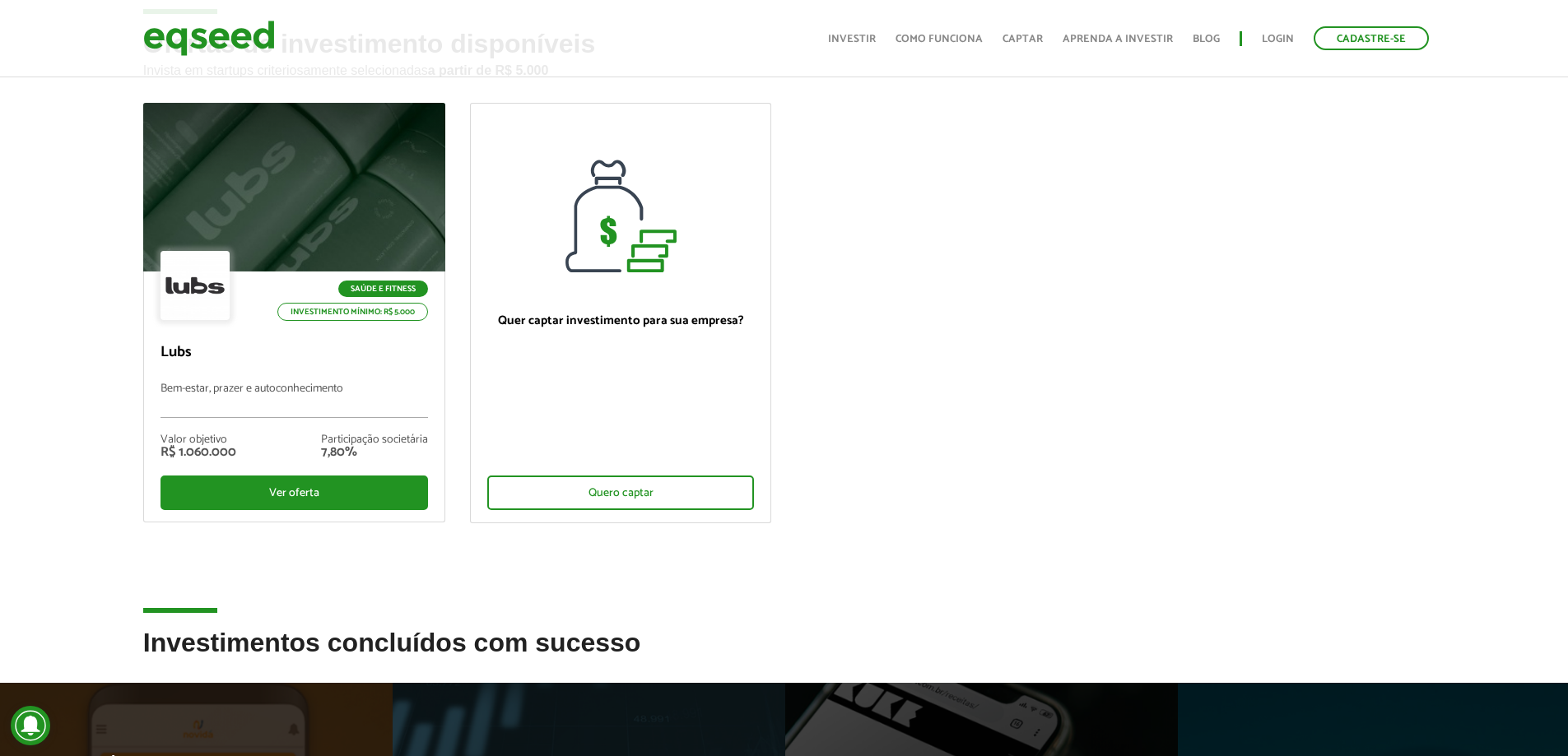
scroll to position [82, 0]
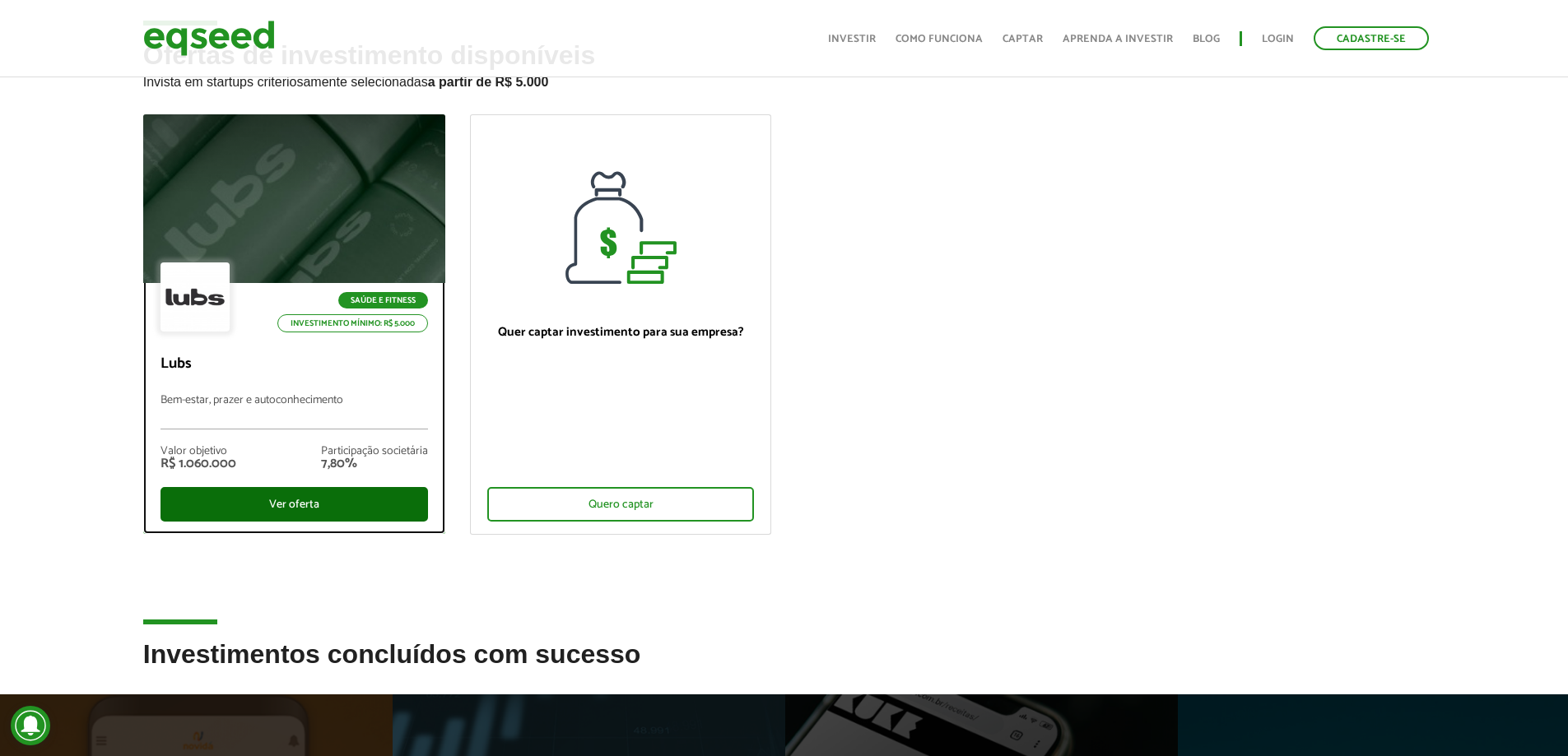
click at [300, 500] on div "Ver oferta" at bounding box center [294, 503] width 268 height 34
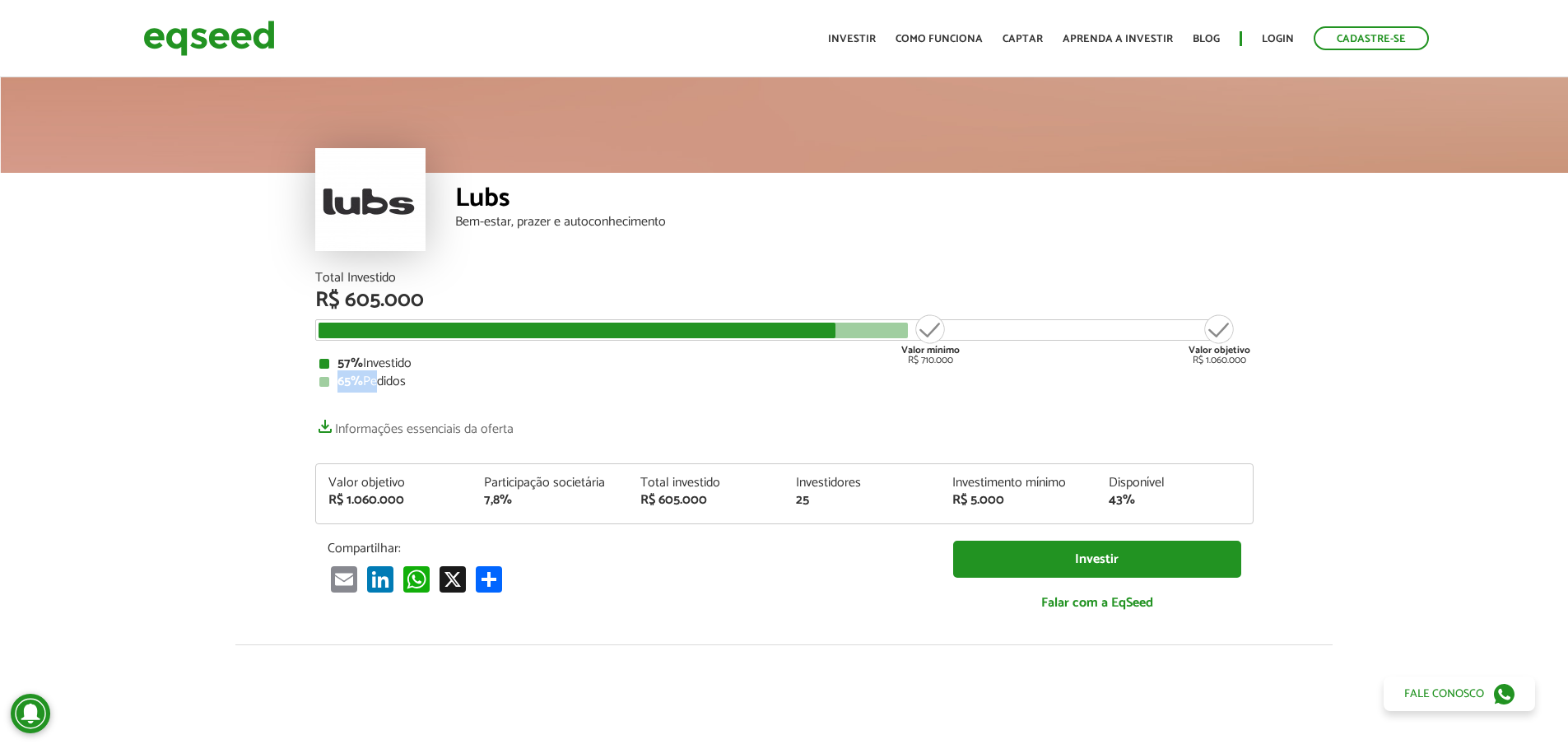
drag, startPoint x: 370, startPoint y: 378, endPoint x: 326, endPoint y: 385, distance: 44.6
click at [333, 378] on div "65% Pedidos" at bounding box center [784, 381] width 930 height 13
click at [285, 422] on article "Lubs Bem-estar, prazer e autoconhecimento Total Investido R$ 605.000 Valor míni…" at bounding box center [784, 639] width 1568 height 1131
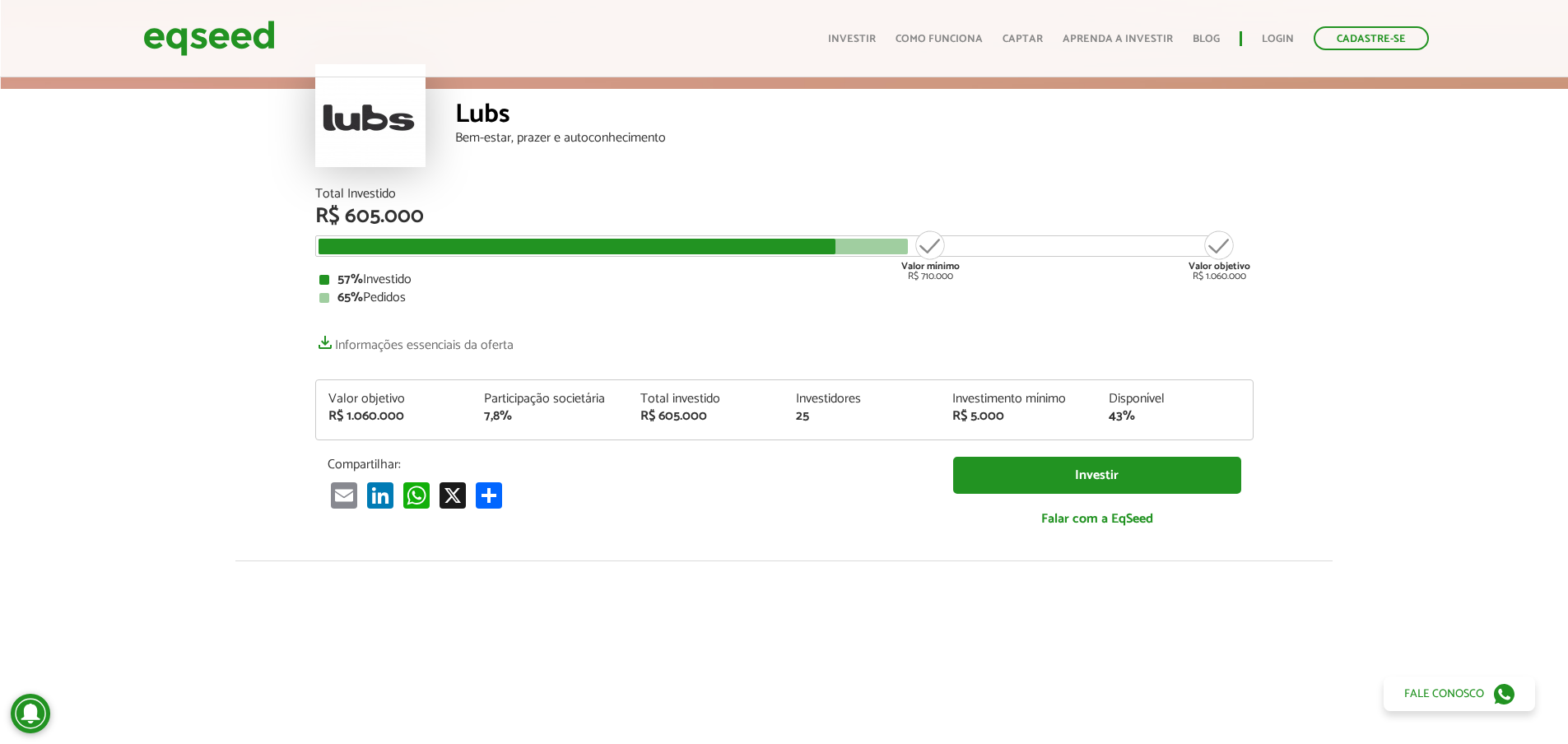
scroll to position [82, 0]
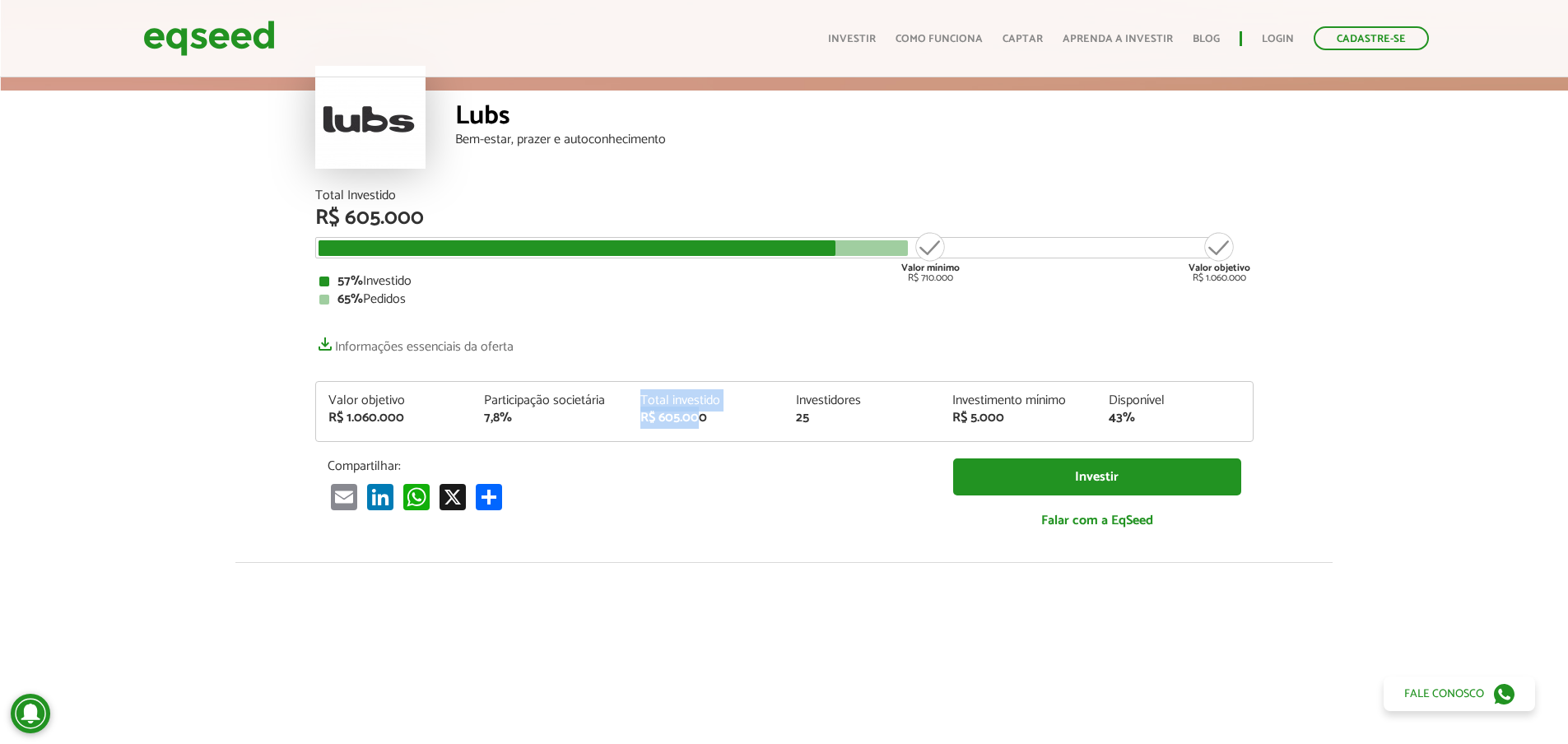
drag, startPoint x: 640, startPoint y: 400, endPoint x: 701, endPoint y: 411, distance: 62.0
click at [701, 411] on div "Total investido R$ 605.000" at bounding box center [706, 409] width 157 height 31
click at [719, 411] on div "R$ 605.000" at bounding box center [706, 418] width 132 height 13
drag, startPoint x: 717, startPoint y: 418, endPoint x: 622, endPoint y: 403, distance: 96.2
click at [622, 403] on div "Valor objetivo R$ 1.060.000 Participação societária 7,8% Total investido R$ 605…" at bounding box center [784, 418] width 937 height 47
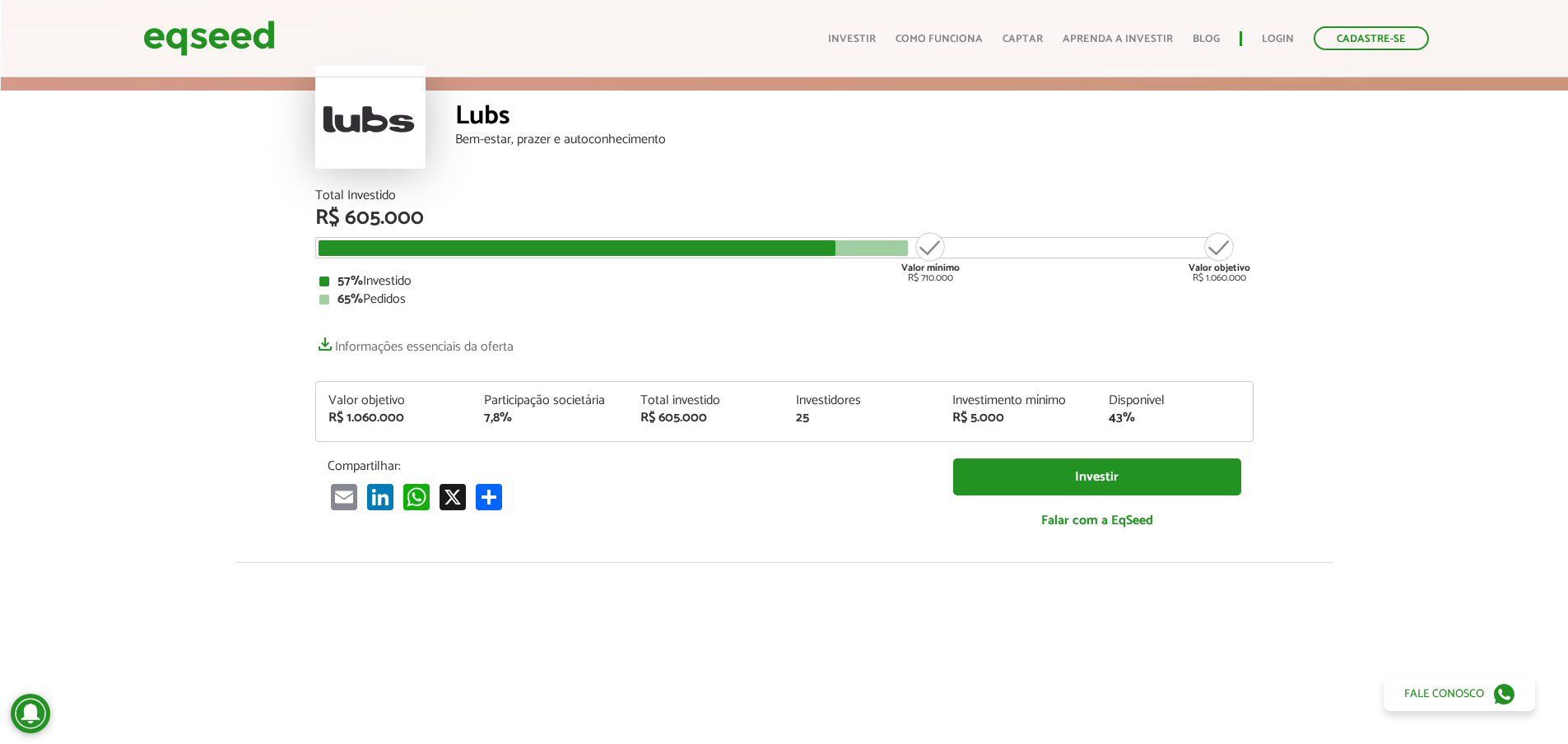
click at [313, 437] on div "Total Investido R$ 605.000 Valor mínimo R$ 710.000 Valor objetivo R$ 1.060.000 …" at bounding box center [784, 376] width 964 height 373
drag, startPoint x: 643, startPoint y: 398, endPoint x: 712, endPoint y: 417, distance: 71.6
click at [712, 417] on div "Total investido R$ 605.000" at bounding box center [706, 409] width 157 height 31
drag, startPoint x: 801, startPoint y: 398, endPoint x: 824, endPoint y: 424, distance: 34.7
click at [824, 424] on div "Investidores 25" at bounding box center [862, 409] width 157 height 31
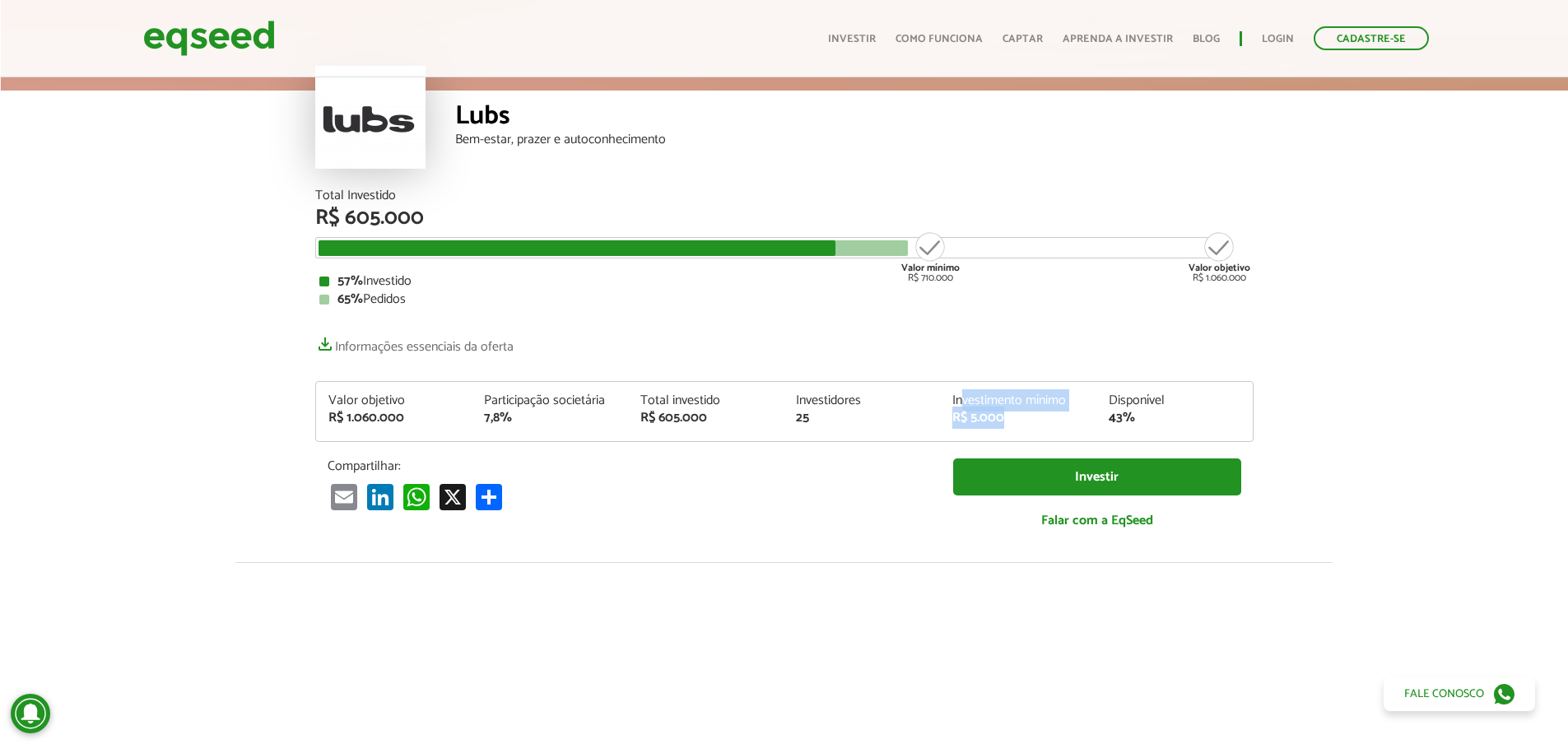
drag, startPoint x: 962, startPoint y: 396, endPoint x: 1048, endPoint y: 417, distance: 88.5
click at [1048, 417] on div "Investimento mínimo R$ 5.000" at bounding box center [1019, 409] width 157 height 31
click at [1055, 417] on div "R$ 5.000" at bounding box center [1018, 418] width 132 height 13
drag, startPoint x: 584, startPoint y: 408, endPoint x: 421, endPoint y: 388, distance: 164.2
click at [428, 393] on div "Valor objetivo R$ 1.060.000 Participação societária 7,8% Total investido R$ 605…" at bounding box center [784, 411] width 938 height 61
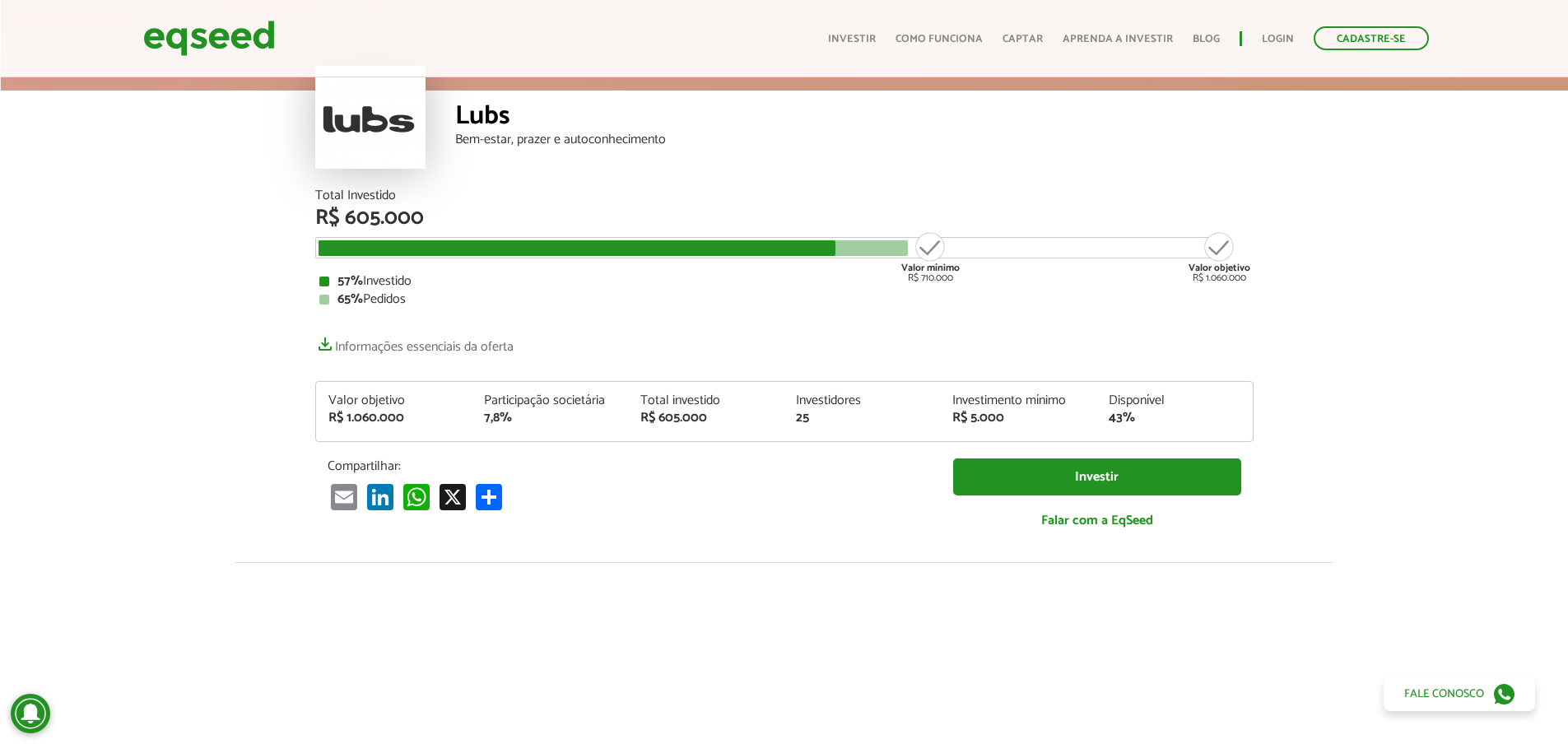
click at [237, 385] on article "Lubs Bem-estar, prazer e autoconhecimento Total Investido R$ 605.000 Valor míni…" at bounding box center [784, 557] width 1568 height 1131
click at [401, 351] on link "Informações essenciais da oferta" at bounding box center [414, 342] width 199 height 23
